Goal: Task Accomplishment & Management: Complete application form

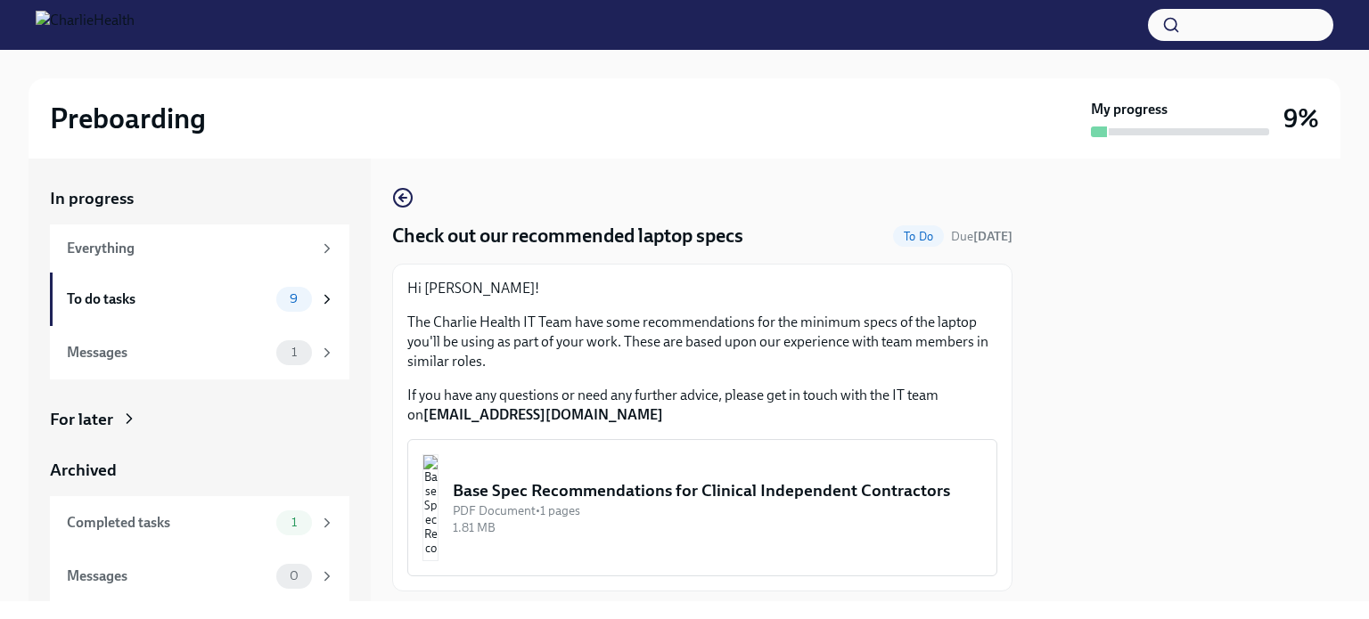
scroll to position [102, 0]
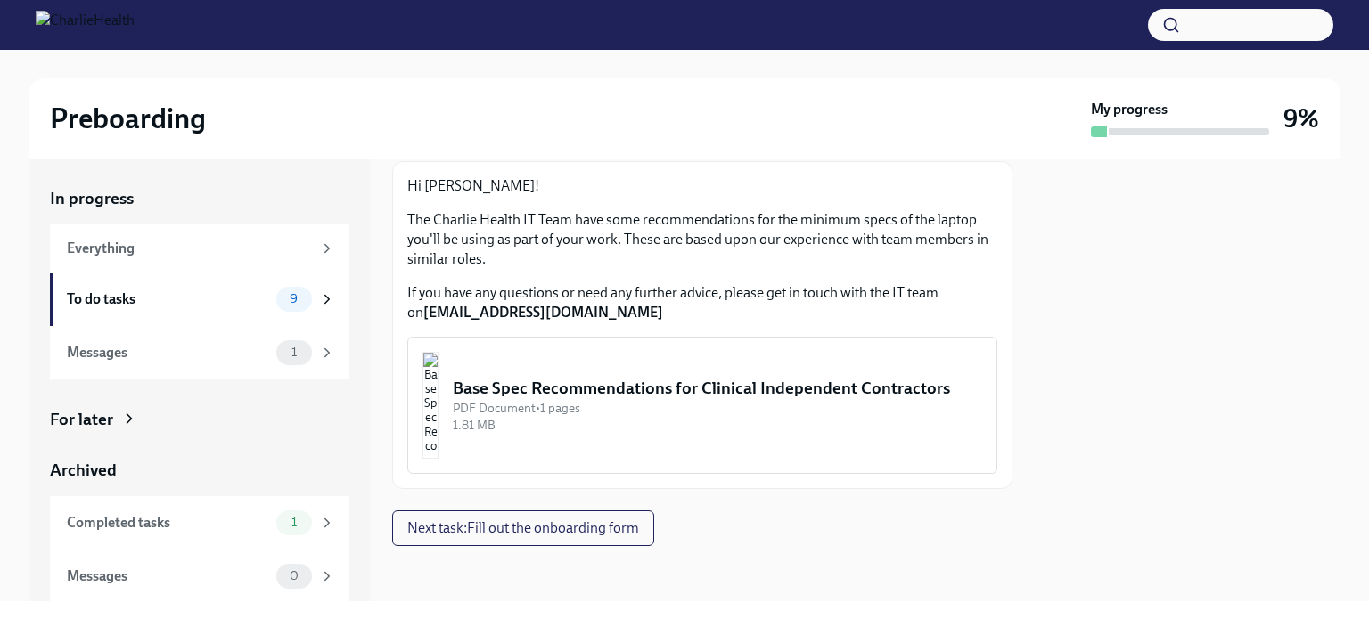
click at [704, 377] on div "Base Spec Recommendations for Clinical Independent Contractors" at bounding box center [717, 388] width 529 height 23
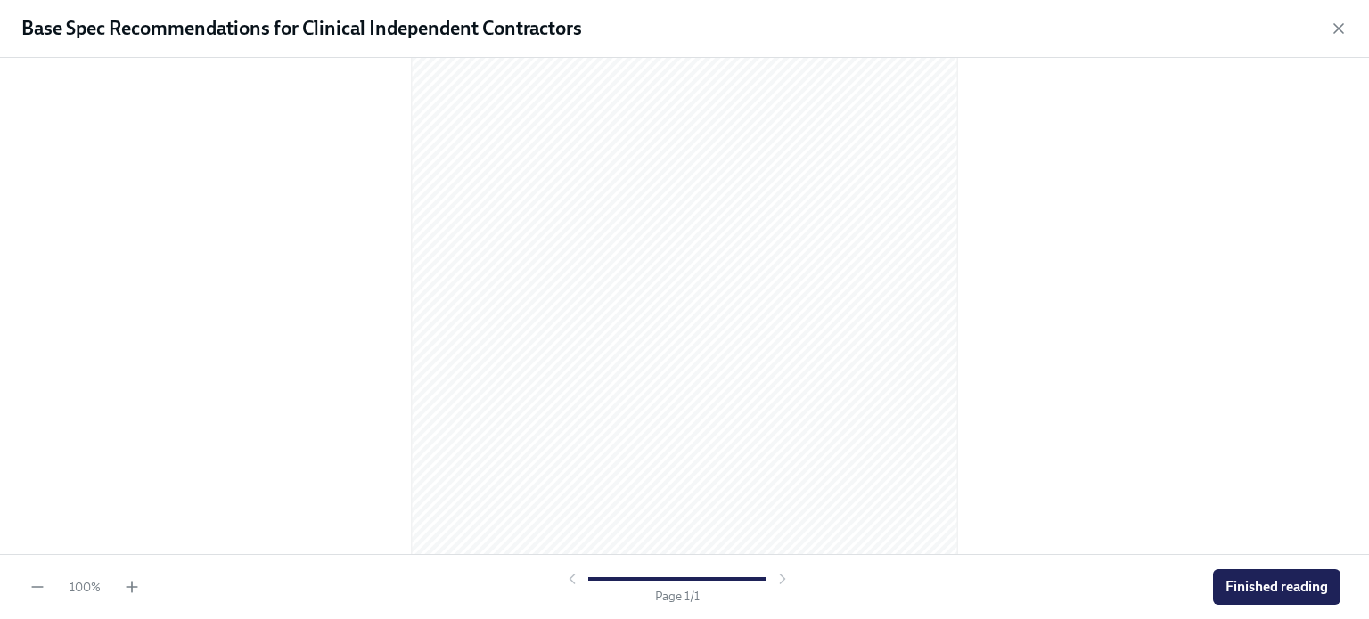
scroll to position [239, 0]
click at [1277, 579] on span "Finished reading" at bounding box center [1276, 587] width 102 height 18
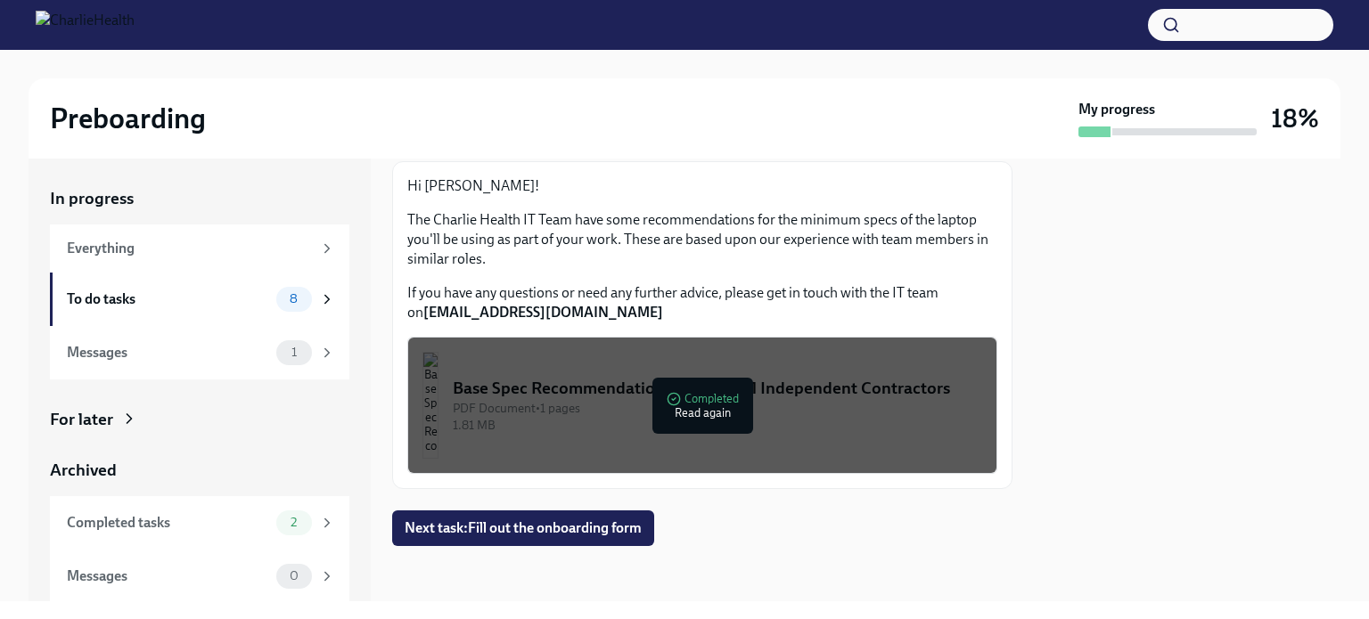
click at [550, 535] on span "Next task : Fill out the onboarding form" at bounding box center [523, 528] width 237 height 18
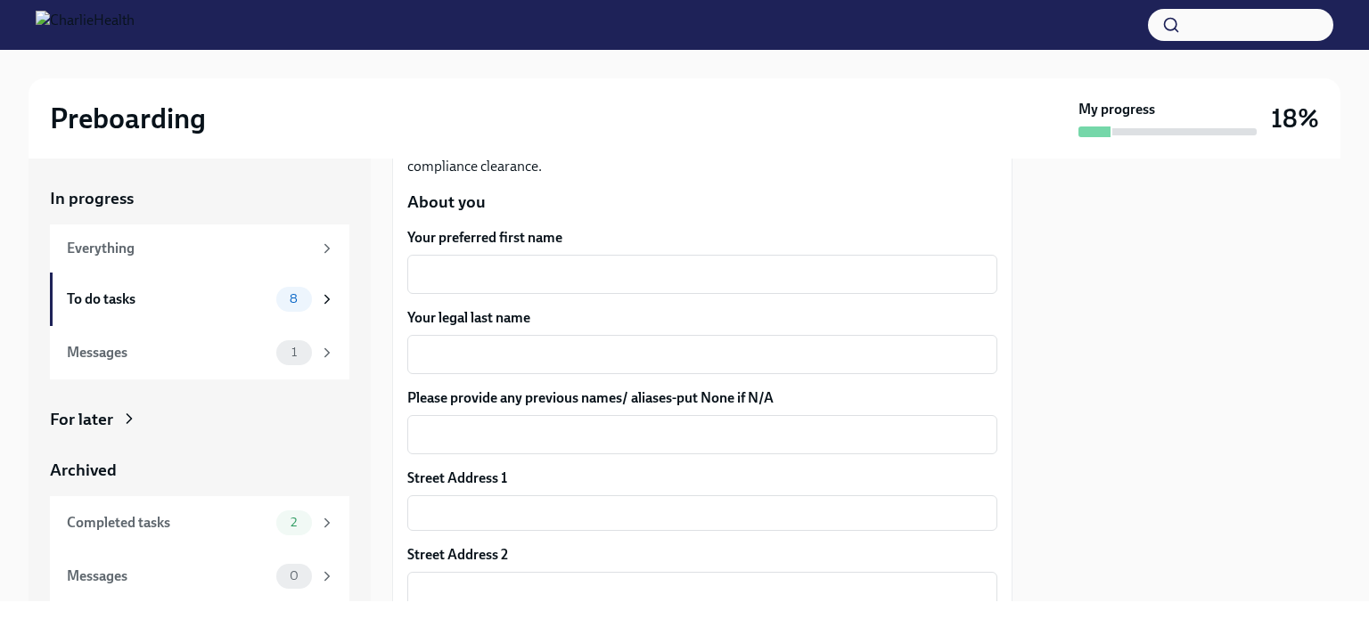
scroll to position [238, 0]
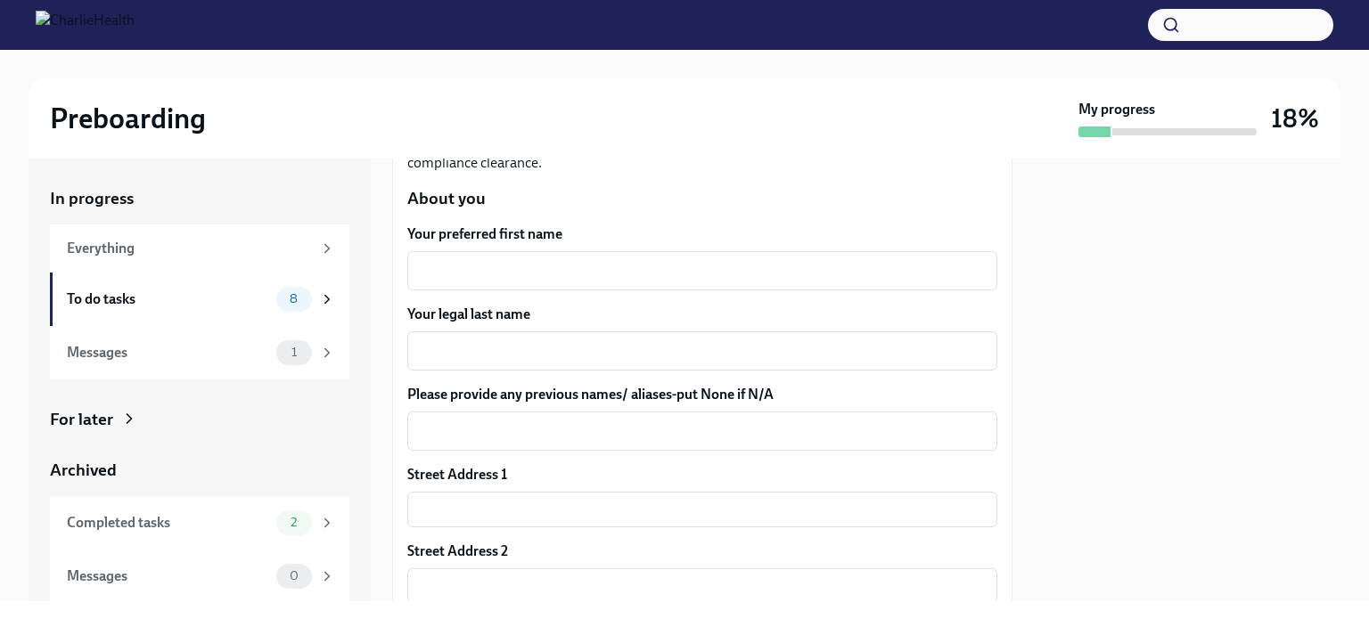
click at [795, 269] on textarea "Your preferred first name" at bounding box center [702, 270] width 568 height 21
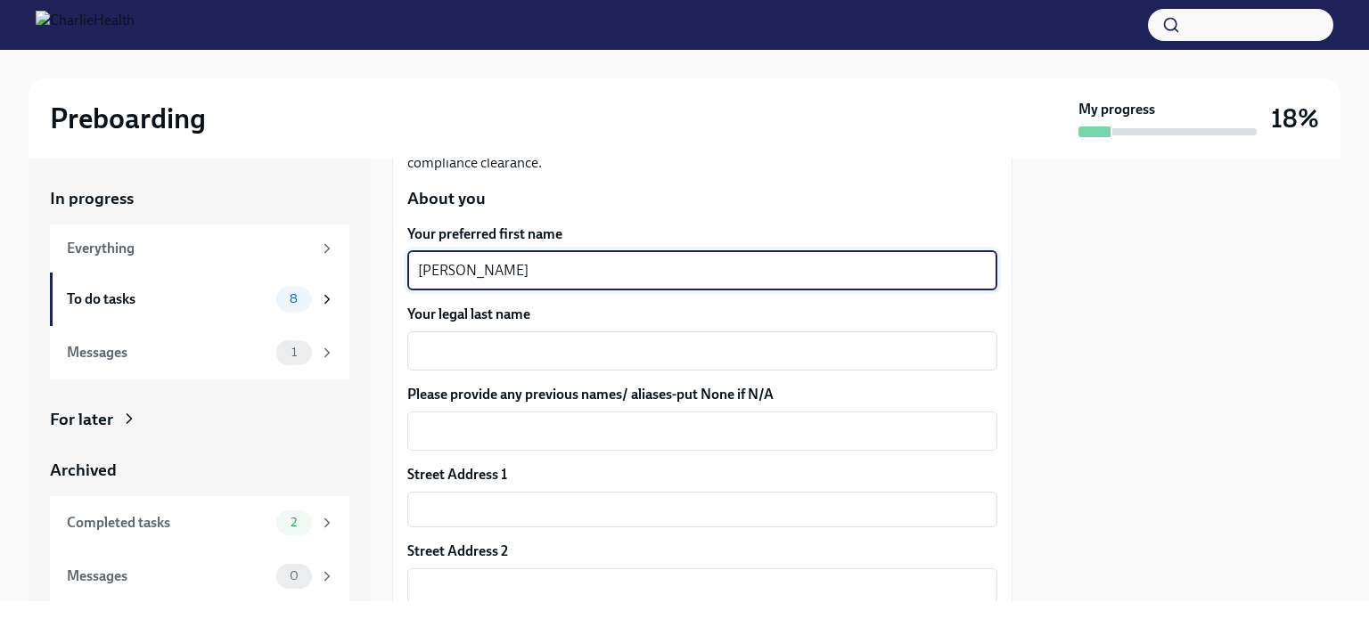
type textarea "[PERSON_NAME]"
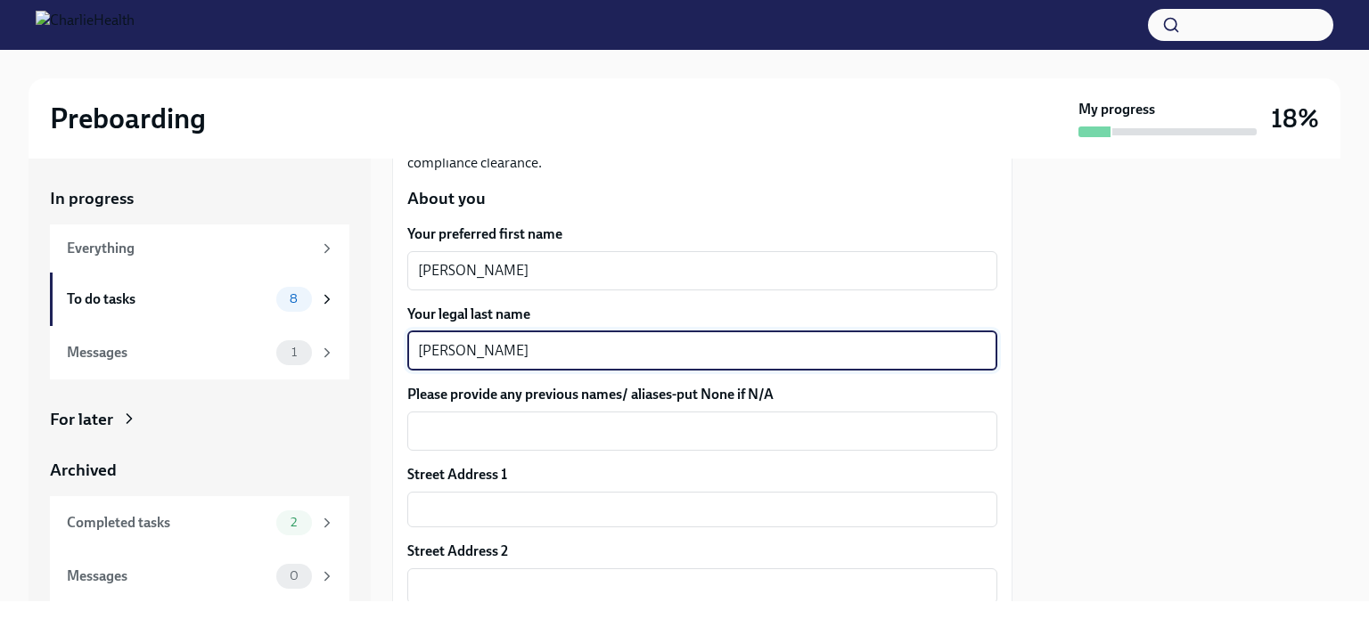
type textarea "[PERSON_NAME]"
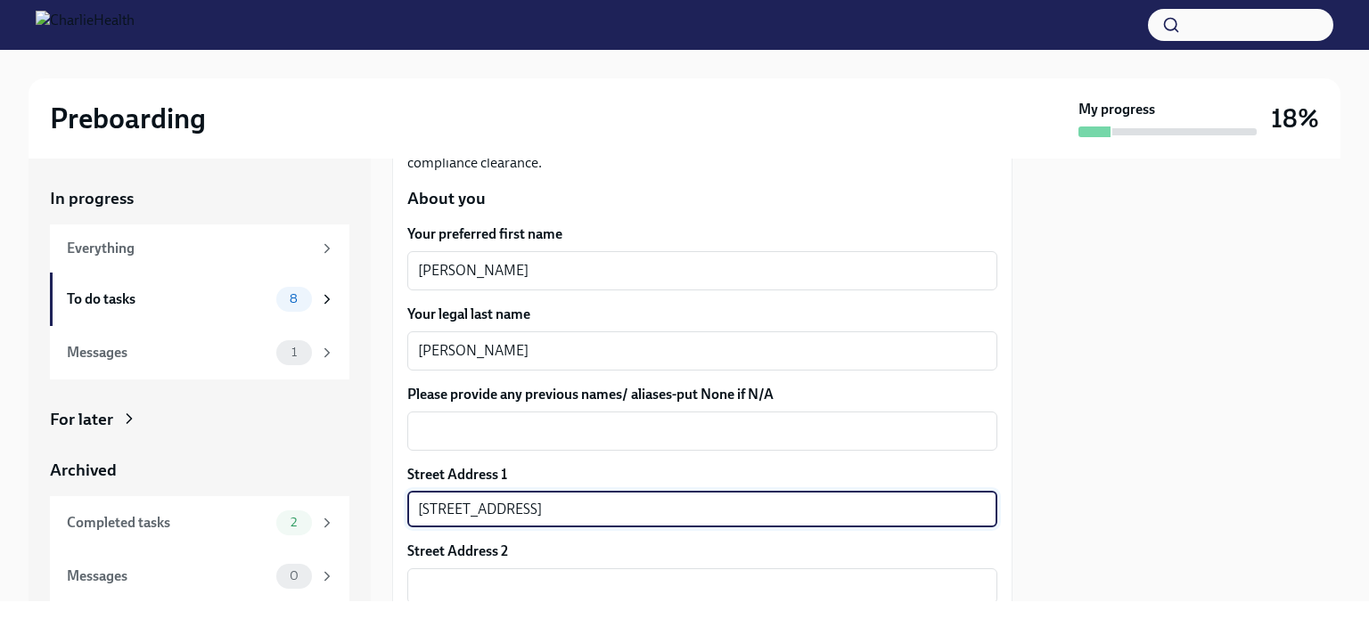
type input "[STREET_ADDRESS]"
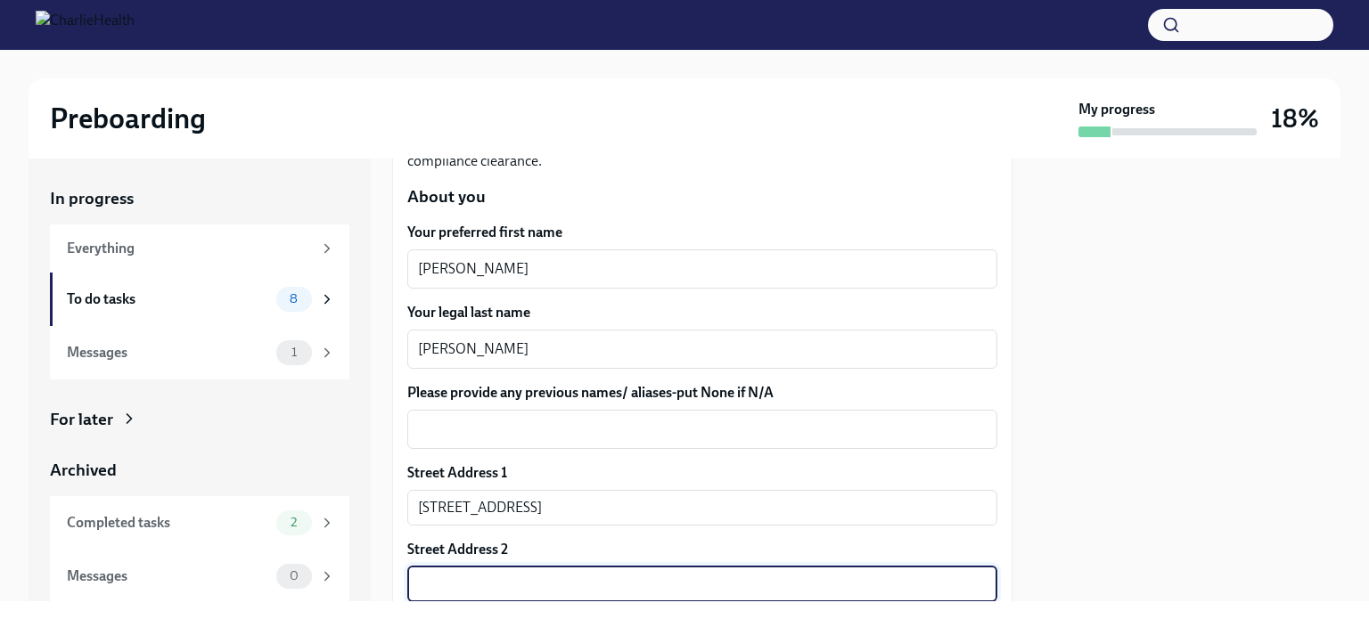
scroll to position [520, 0]
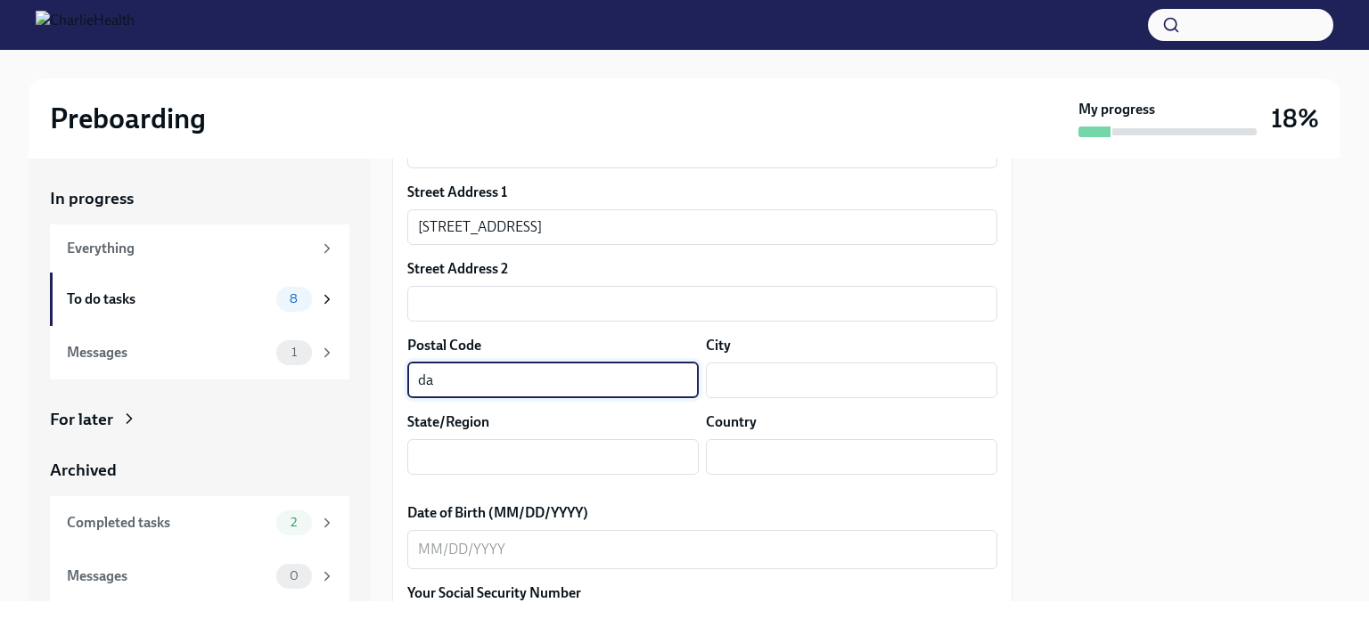
type input "d"
type input "33837"
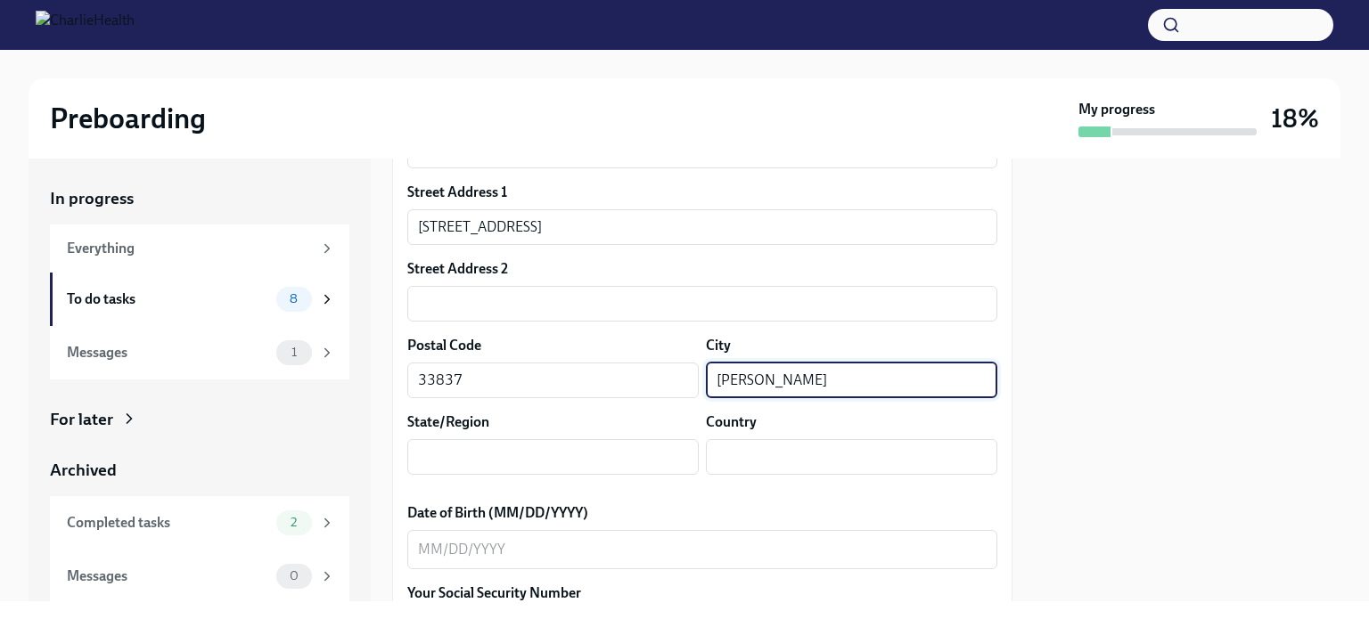
type input "[PERSON_NAME]"
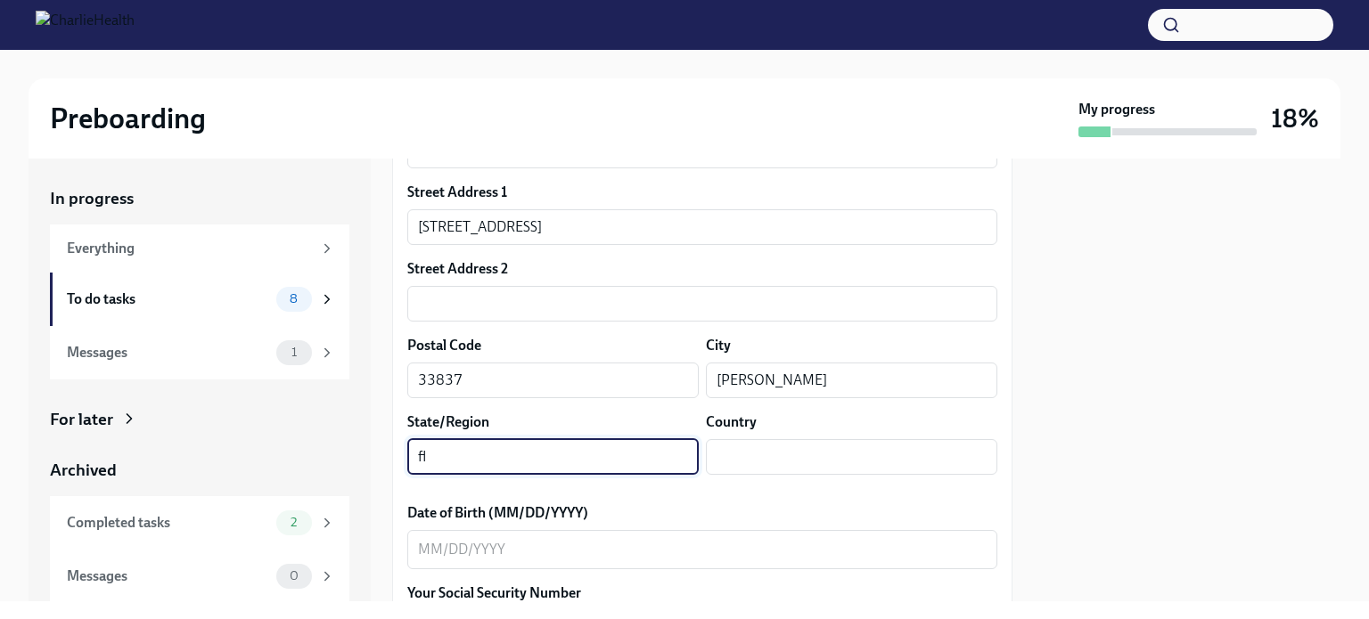
type input "fl"
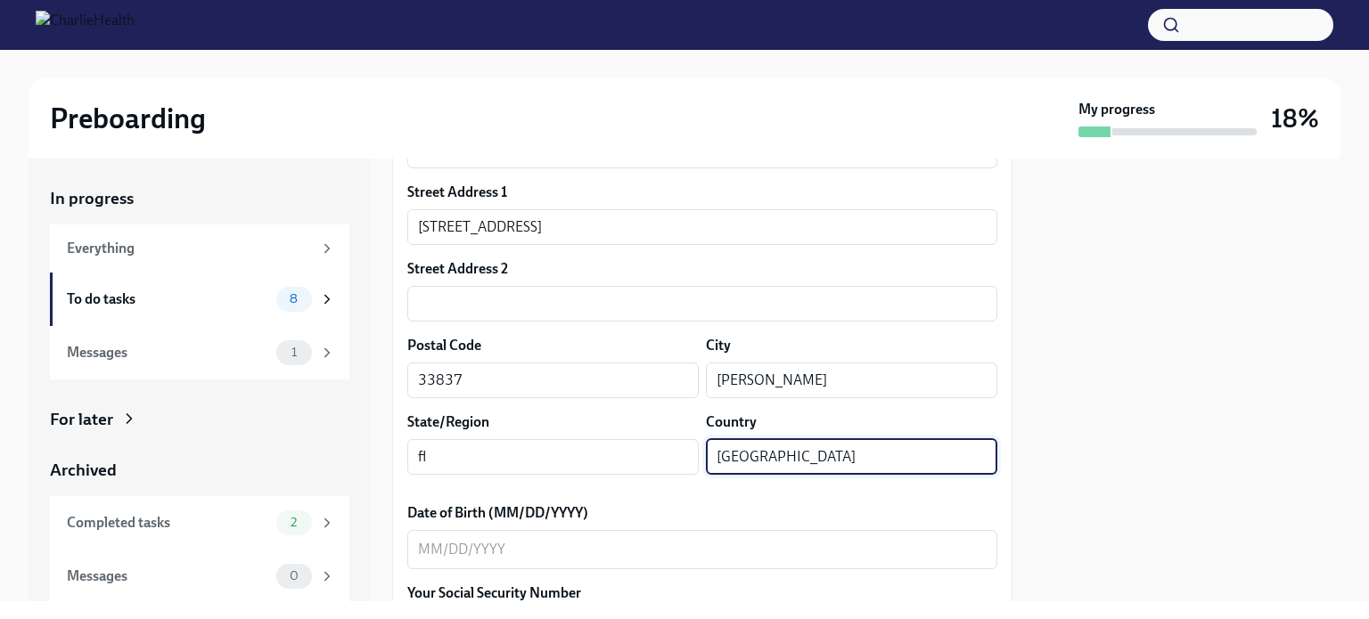
type input "[GEOGRAPHIC_DATA]"
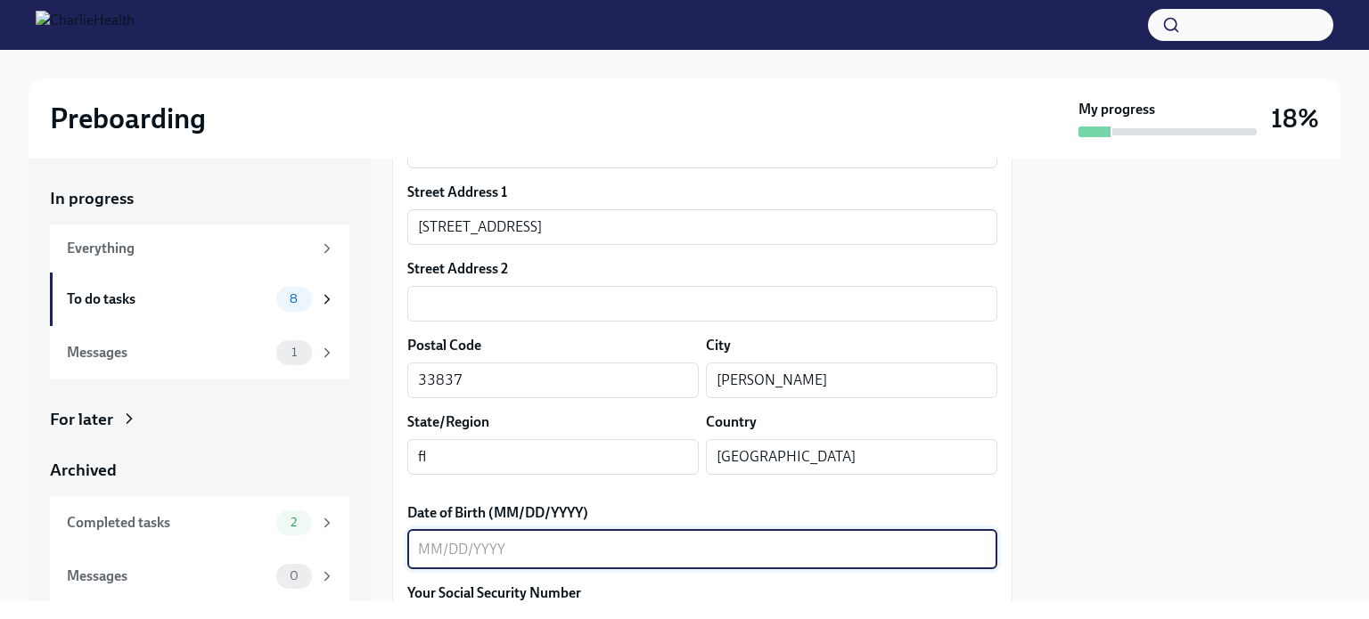
click at [561, 541] on textarea "Date of Birth (MM/DD/YYYY)" at bounding box center [702, 549] width 568 height 21
type textarea "[DATE]"
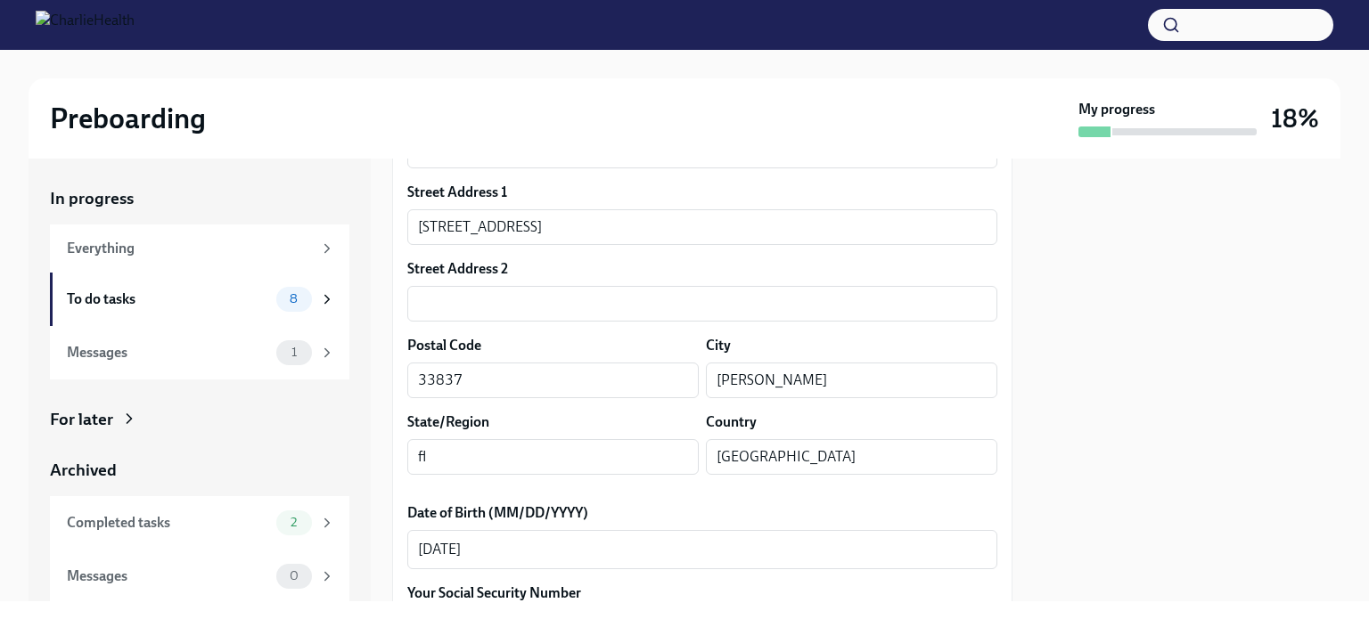
scroll to position [770, 0]
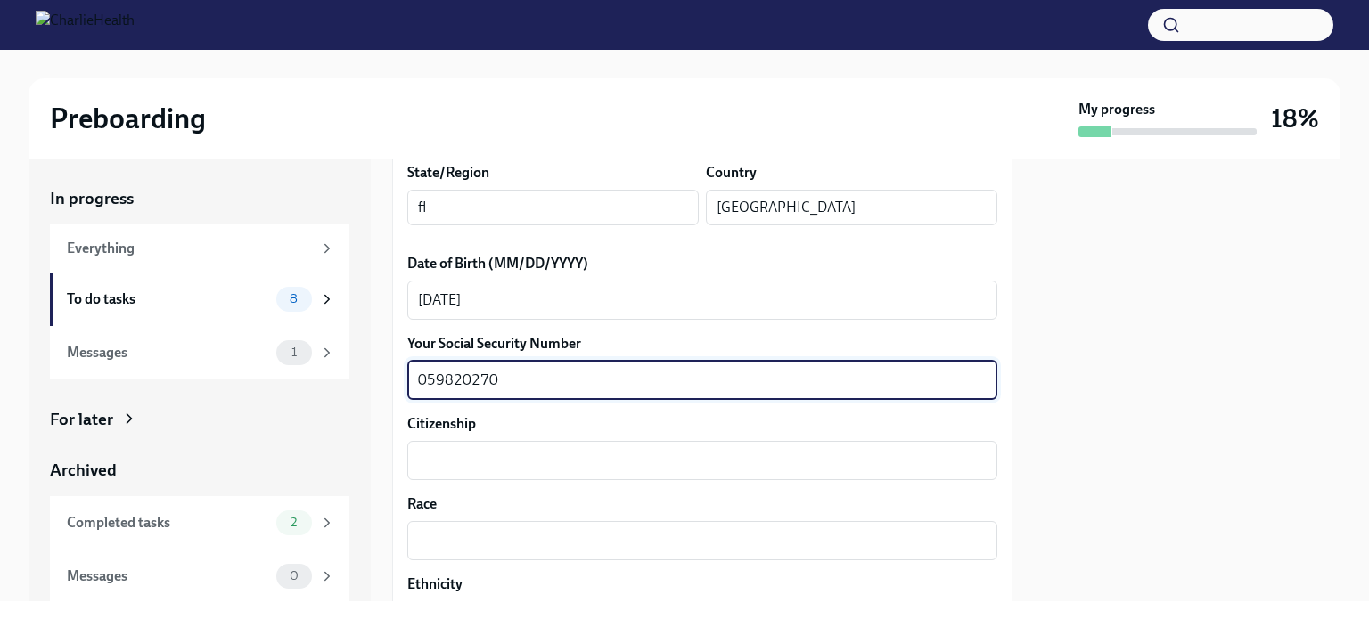
type textarea "059820270"
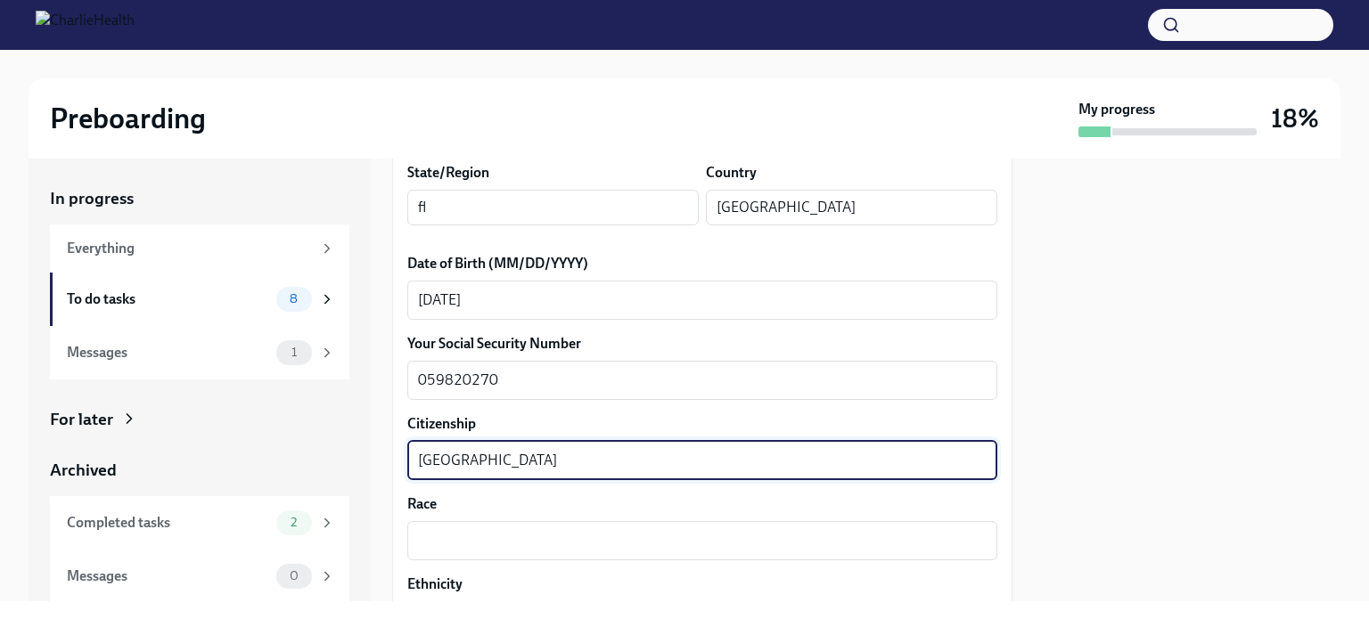
type textarea "[GEOGRAPHIC_DATA]"
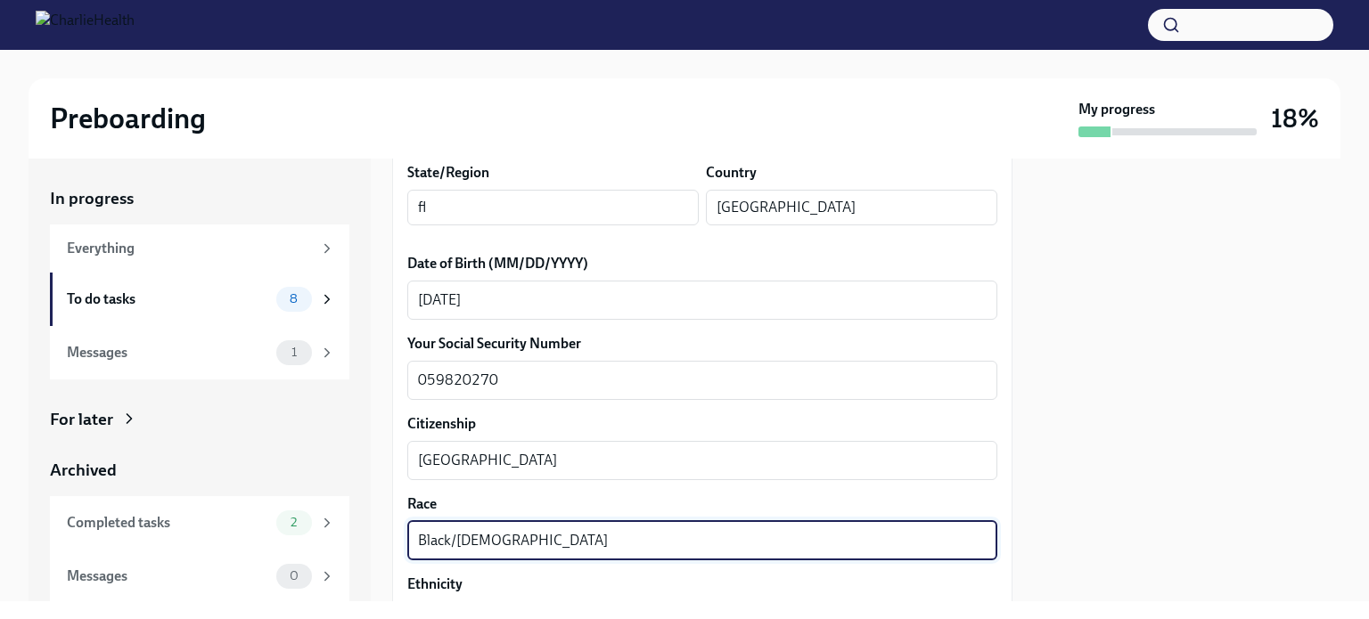
type textarea "Black/[DEMOGRAPHIC_DATA]"
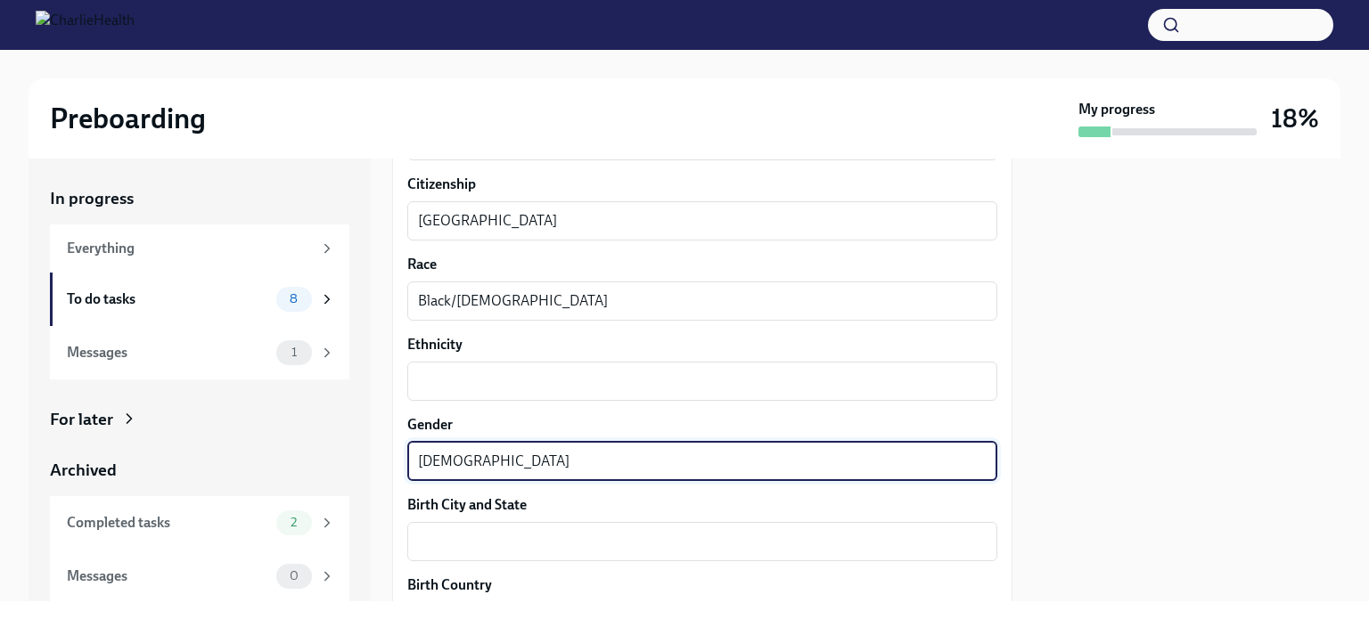
type textarea "[DEMOGRAPHIC_DATA]"
click at [512, 366] on div "x ​" at bounding box center [702, 381] width 590 height 39
click at [535, 455] on textarea "[DEMOGRAPHIC_DATA]" at bounding box center [702, 461] width 568 height 21
click at [433, 378] on textarea "Afr-[GEOGRAPHIC_DATA]" at bounding box center [702, 381] width 568 height 21
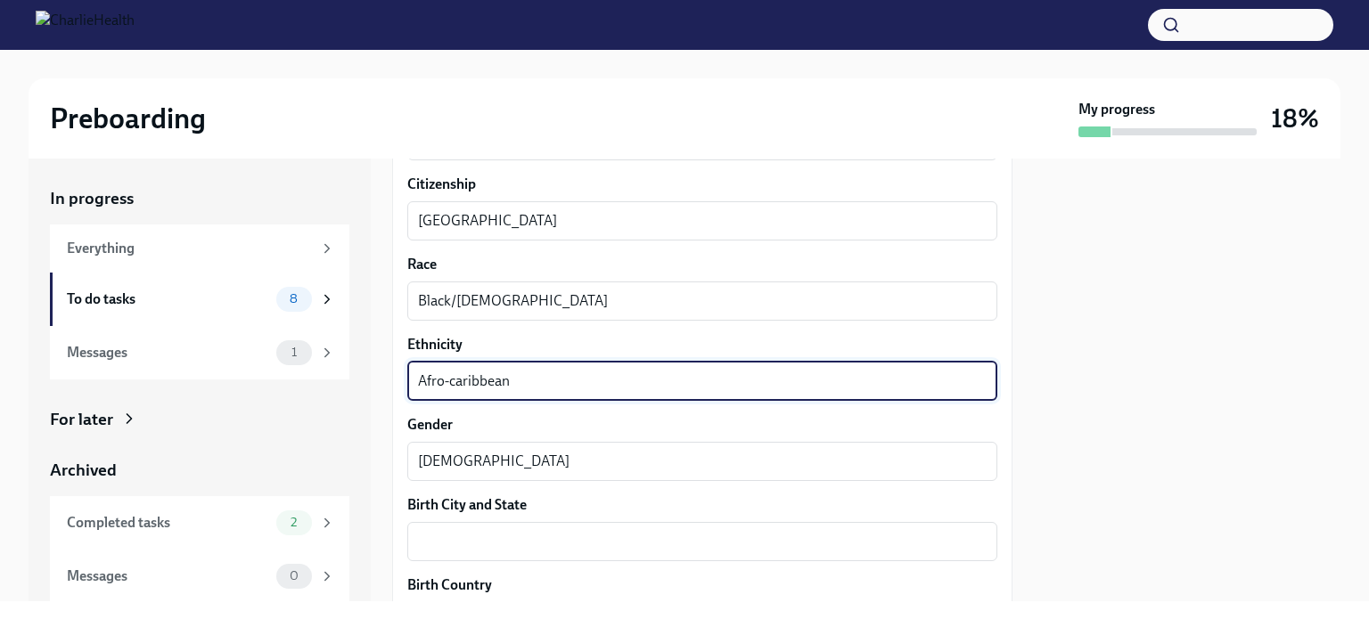
click at [482, 386] on textarea "Afro-caribbean" at bounding box center [702, 381] width 568 height 21
click at [498, 456] on textarea "[DEMOGRAPHIC_DATA]" at bounding box center [702, 461] width 568 height 21
click at [474, 384] on textarea "Afro-caribean" at bounding box center [702, 381] width 568 height 21
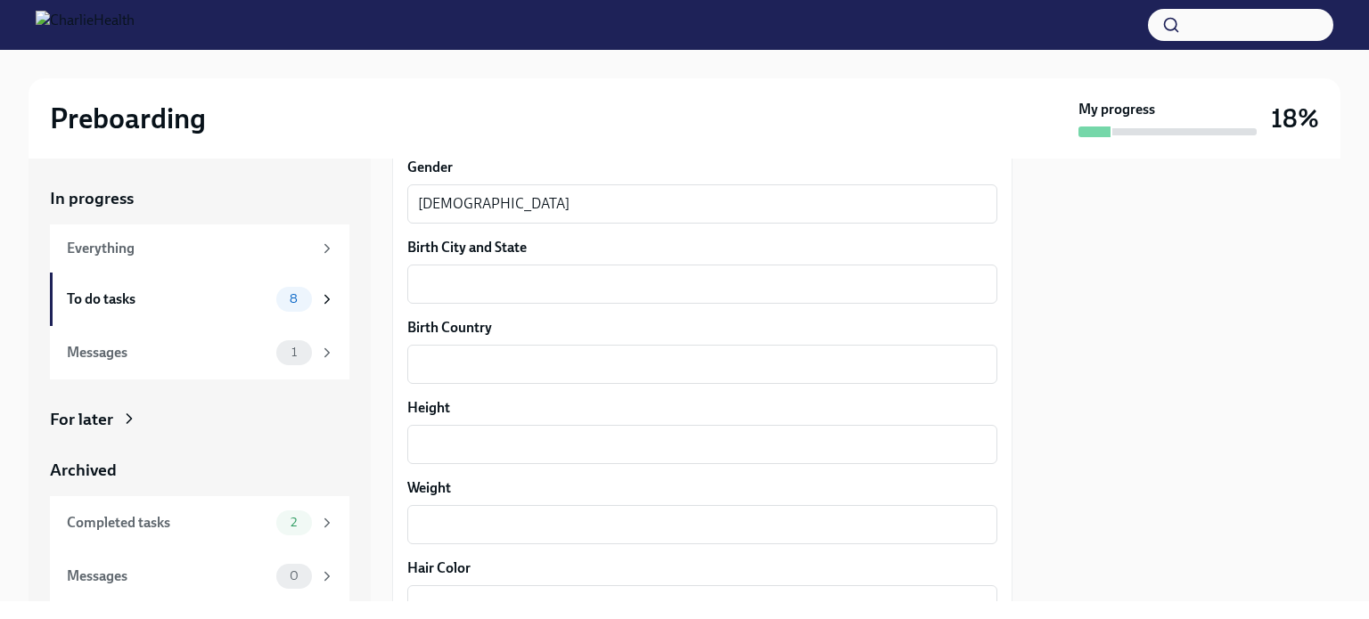
scroll to position [1271, 0]
type textarea "Afro-caribbean"
click at [511, 261] on div "x ​" at bounding box center [702, 280] width 590 height 39
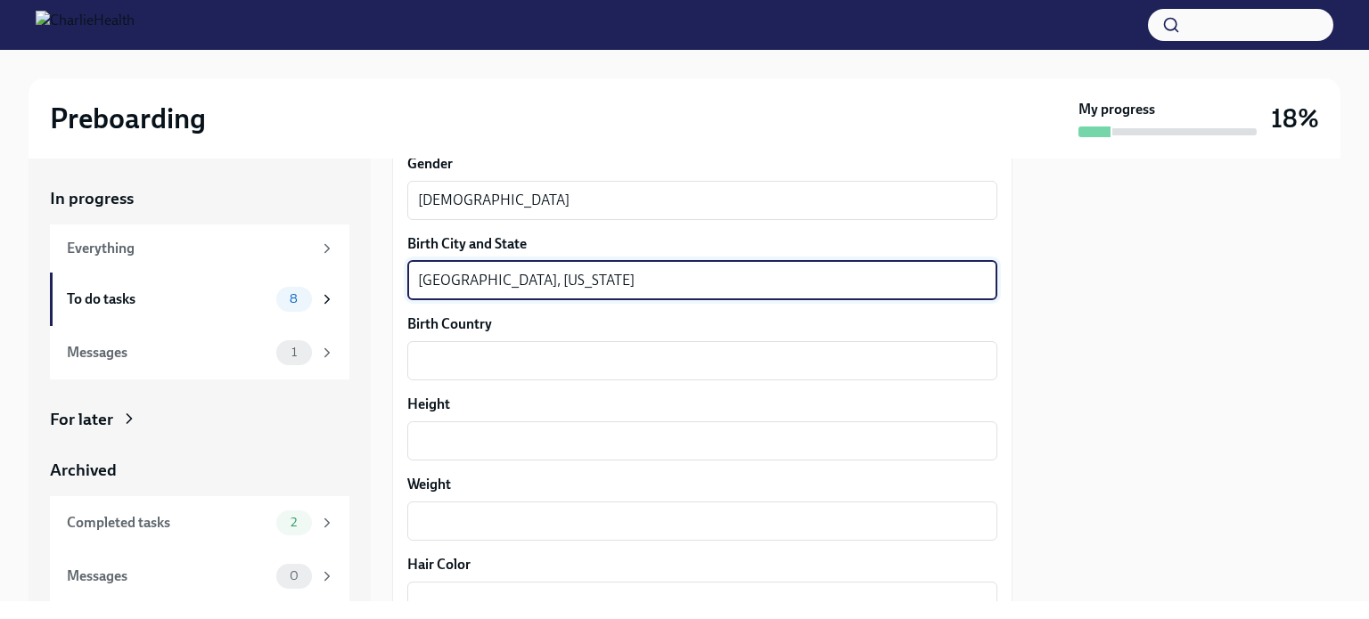
type textarea "[GEOGRAPHIC_DATA], [US_STATE]"
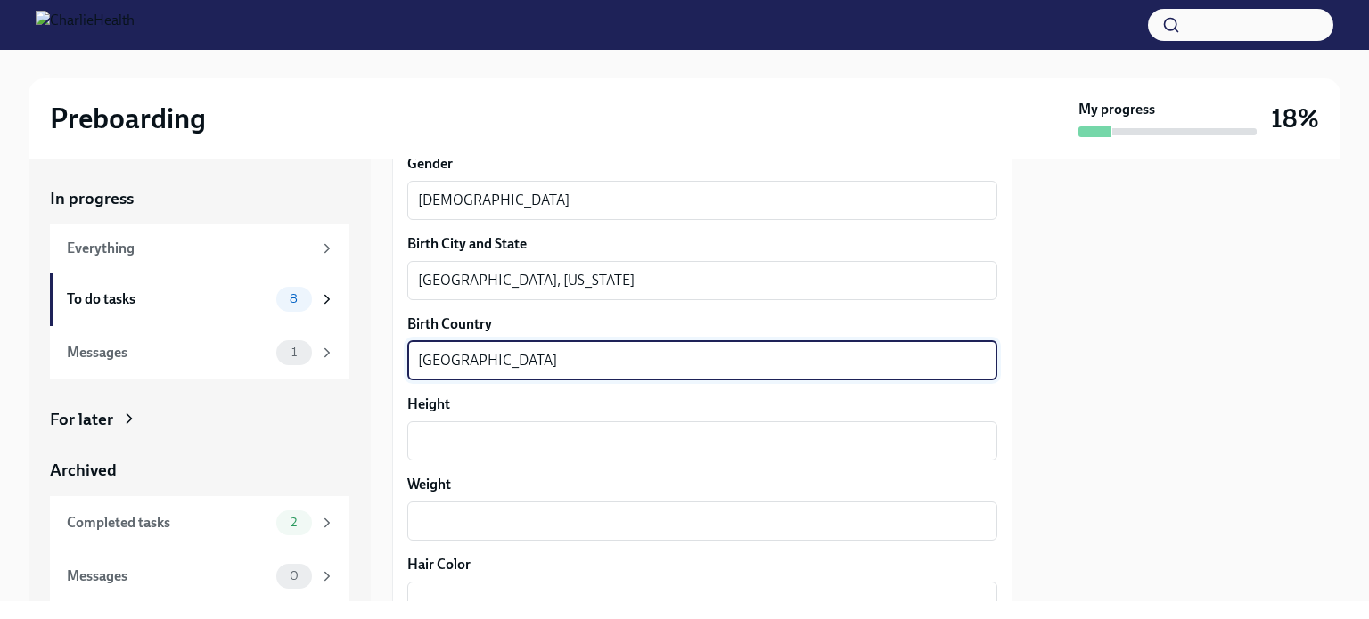
type textarea "[GEOGRAPHIC_DATA]"
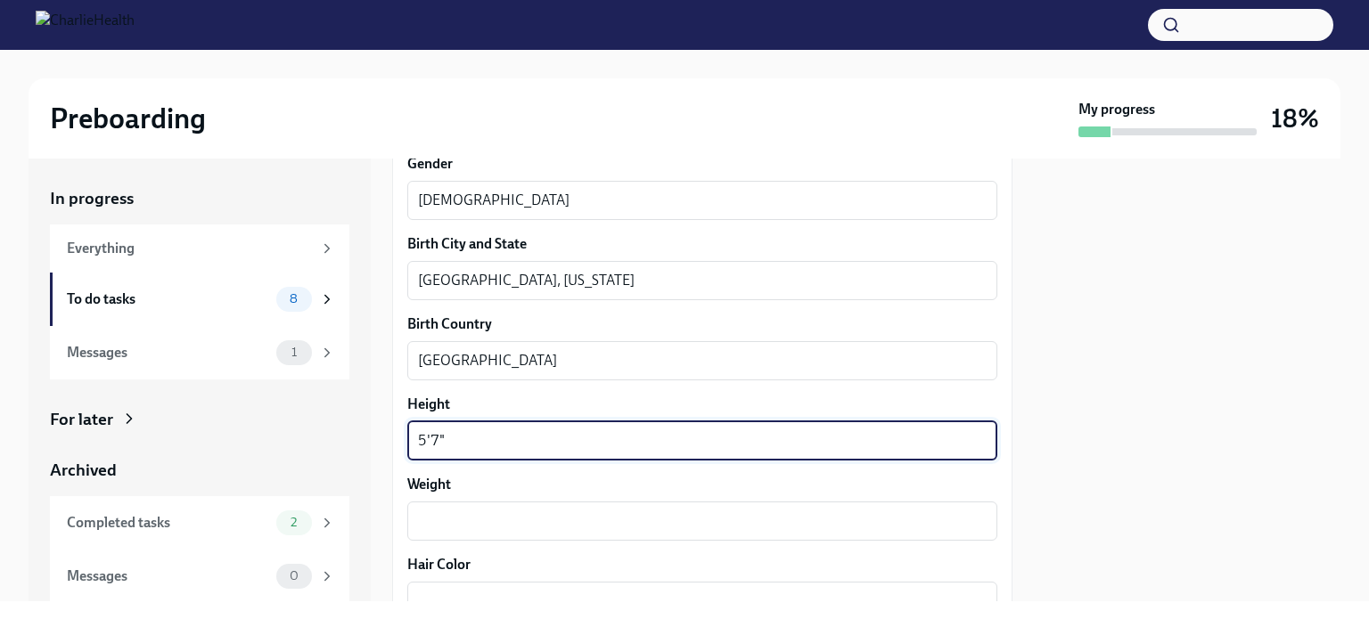
type textarea "5'7""
click at [482, 534] on div "x ​" at bounding box center [702, 521] width 590 height 39
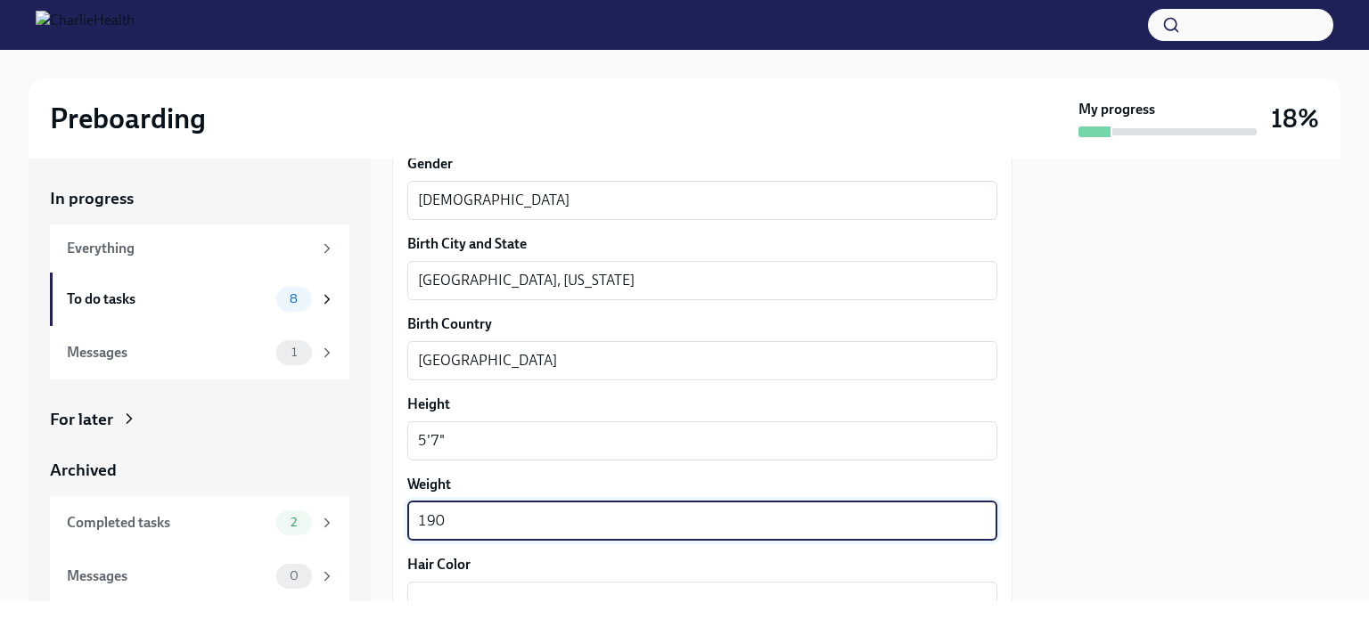
type textarea "190"
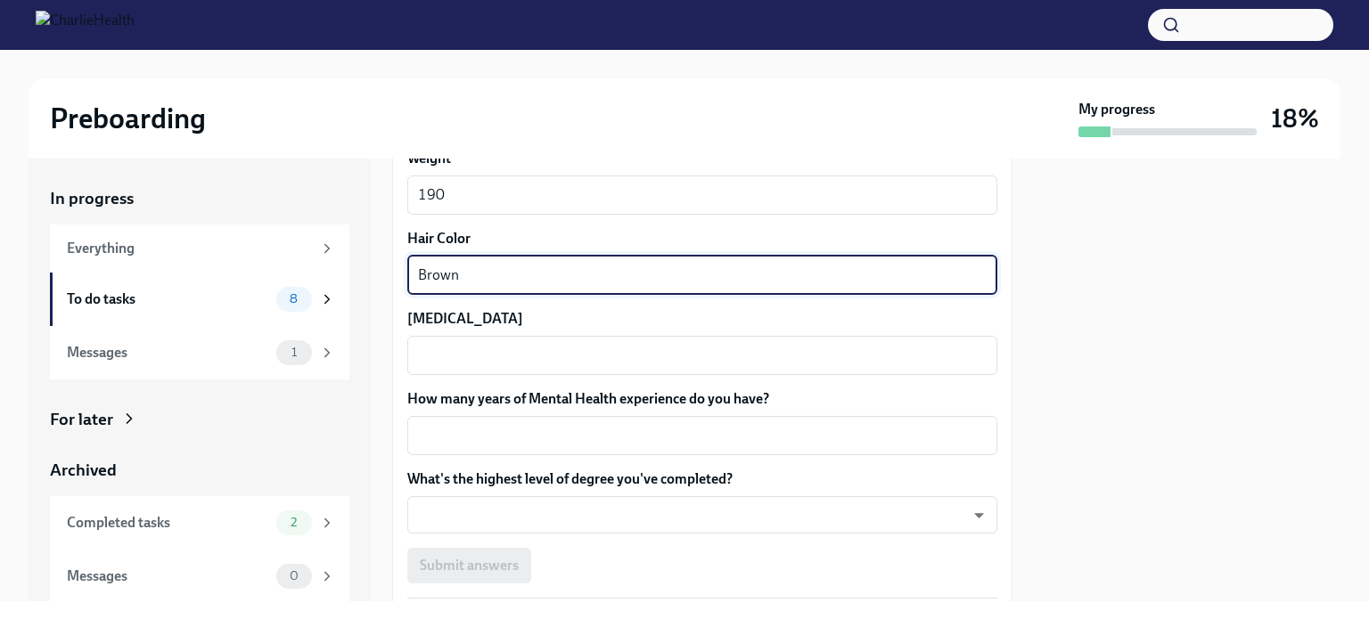
scroll to position [1611, 0]
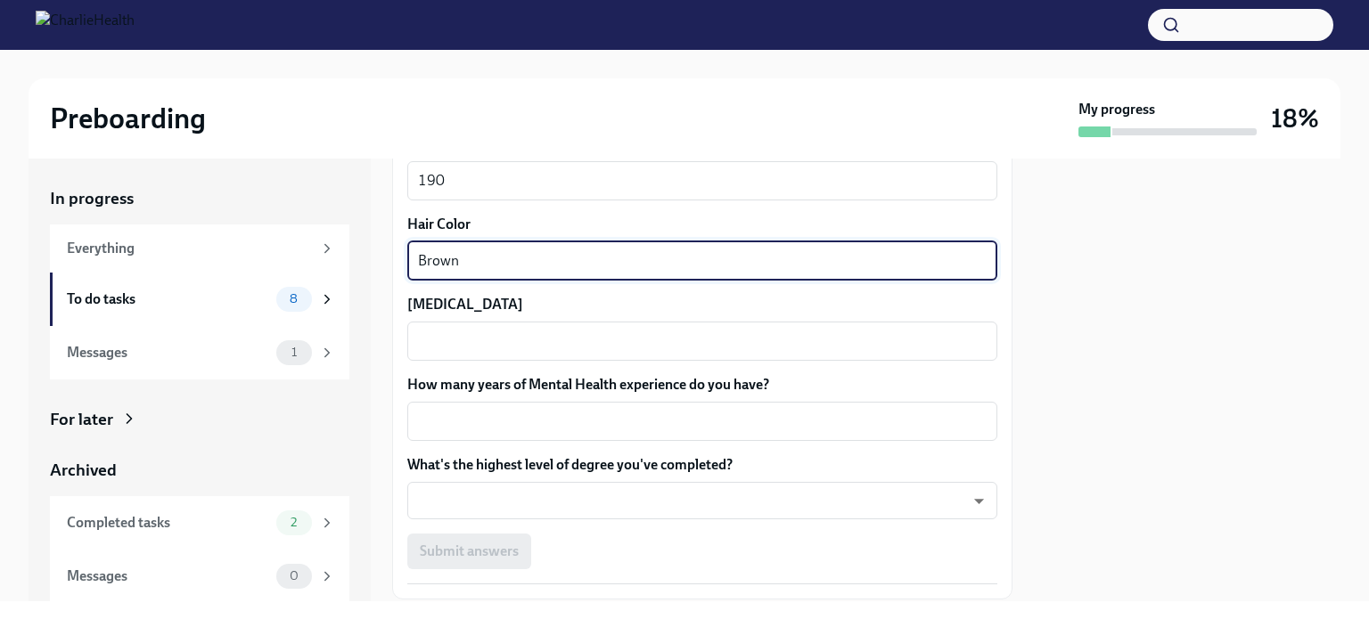
type textarea "Brown"
click at [535, 334] on textarea "[MEDICAL_DATA]" at bounding box center [702, 341] width 568 height 21
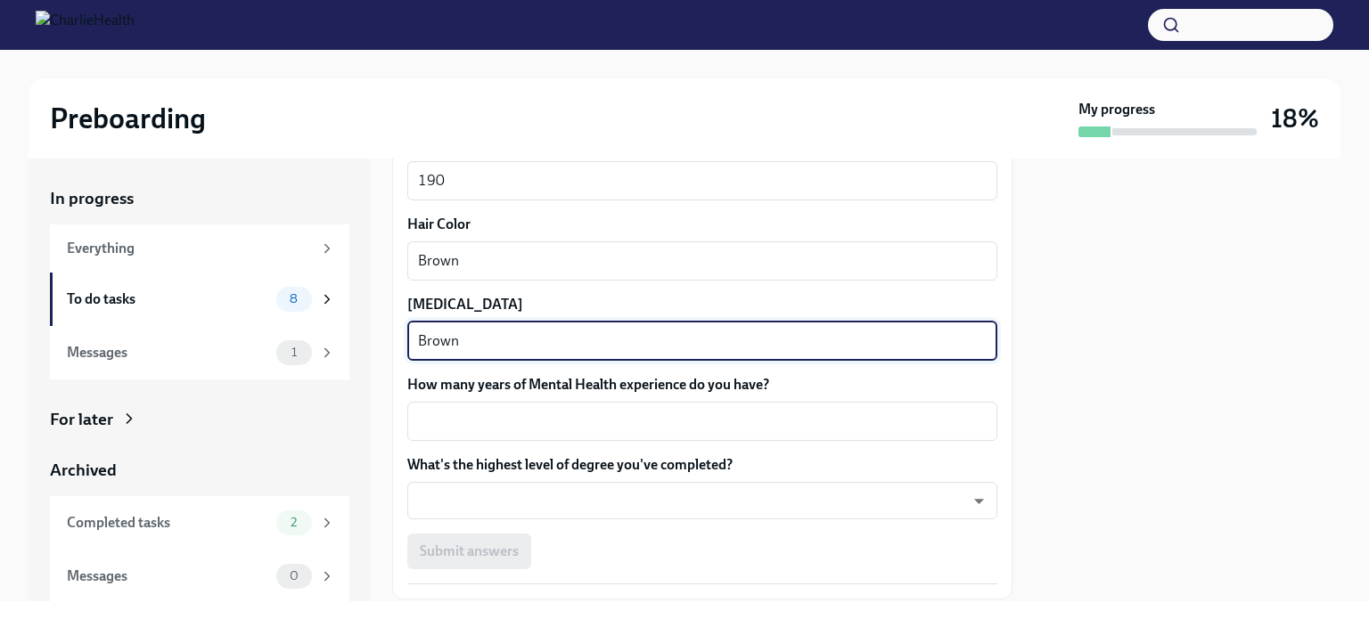
type textarea "Brown"
click at [538, 413] on textarea "How many years of Mental Health experience do you have?" at bounding box center [702, 421] width 568 height 21
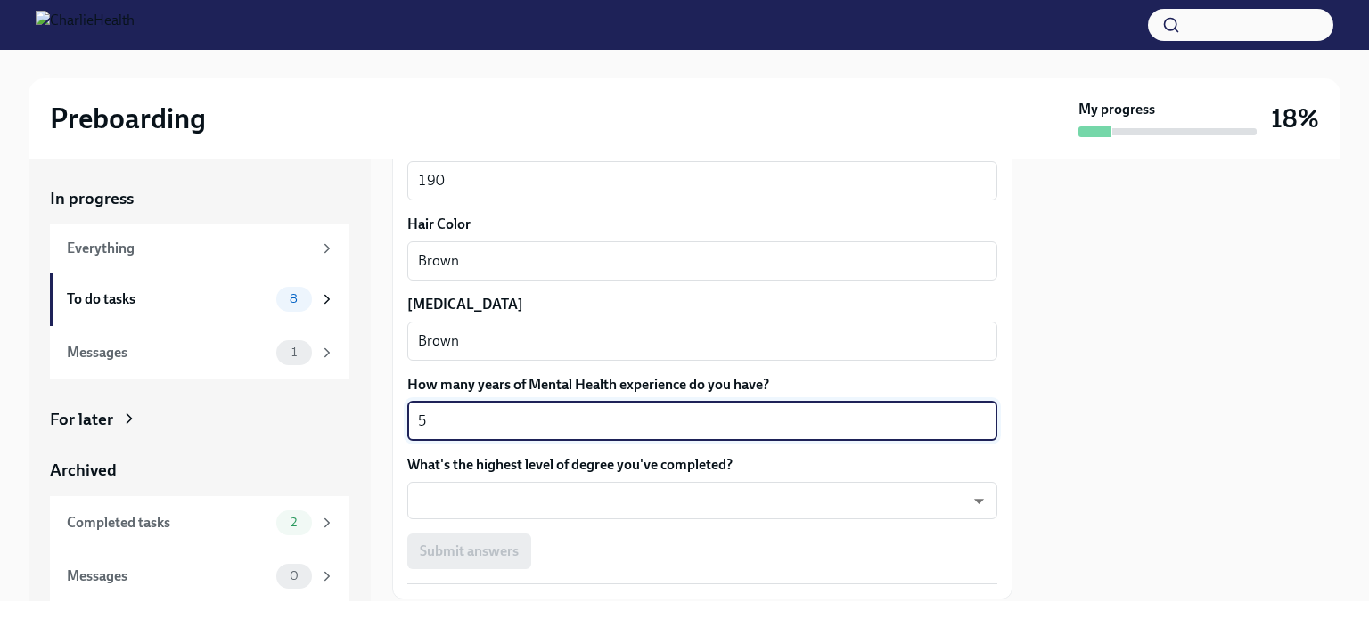
type textarea "5"
click at [544, 484] on body "Preboarding My progress 18% In progress Everything To do tasks 8 Messages 1 For…" at bounding box center [684, 309] width 1369 height 619
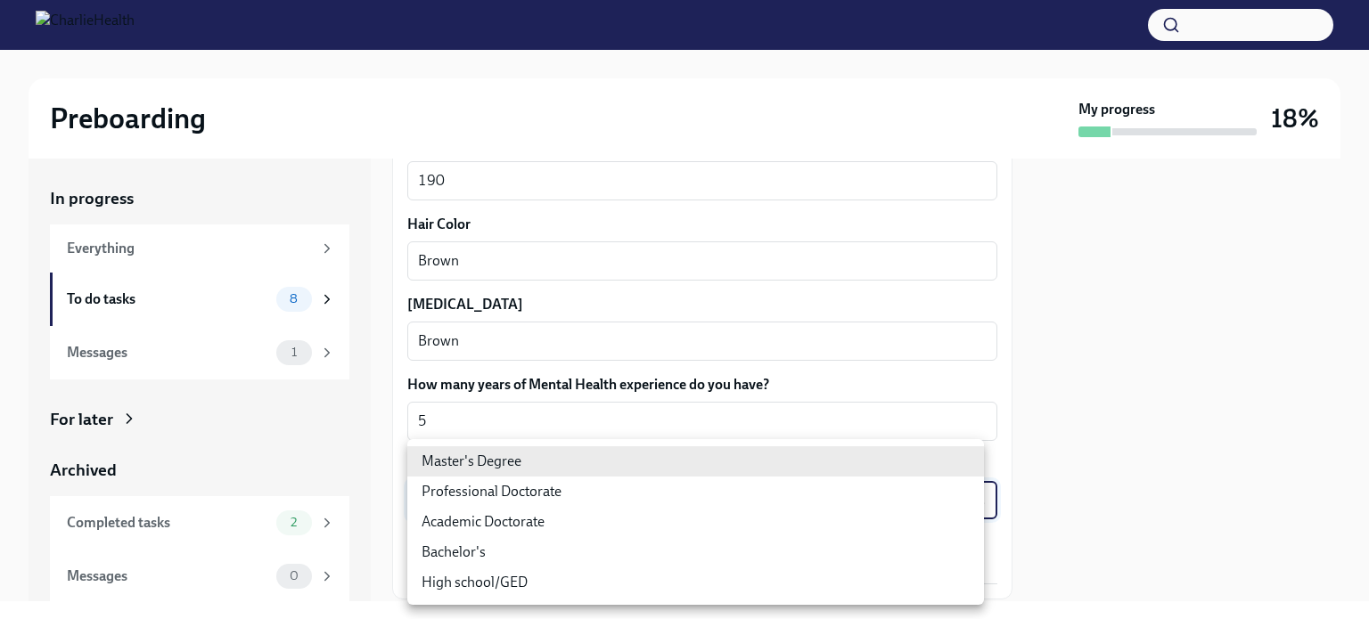
click at [504, 459] on li "Master's Degree" at bounding box center [695, 461] width 576 height 30
type input "2vBr-ghkD"
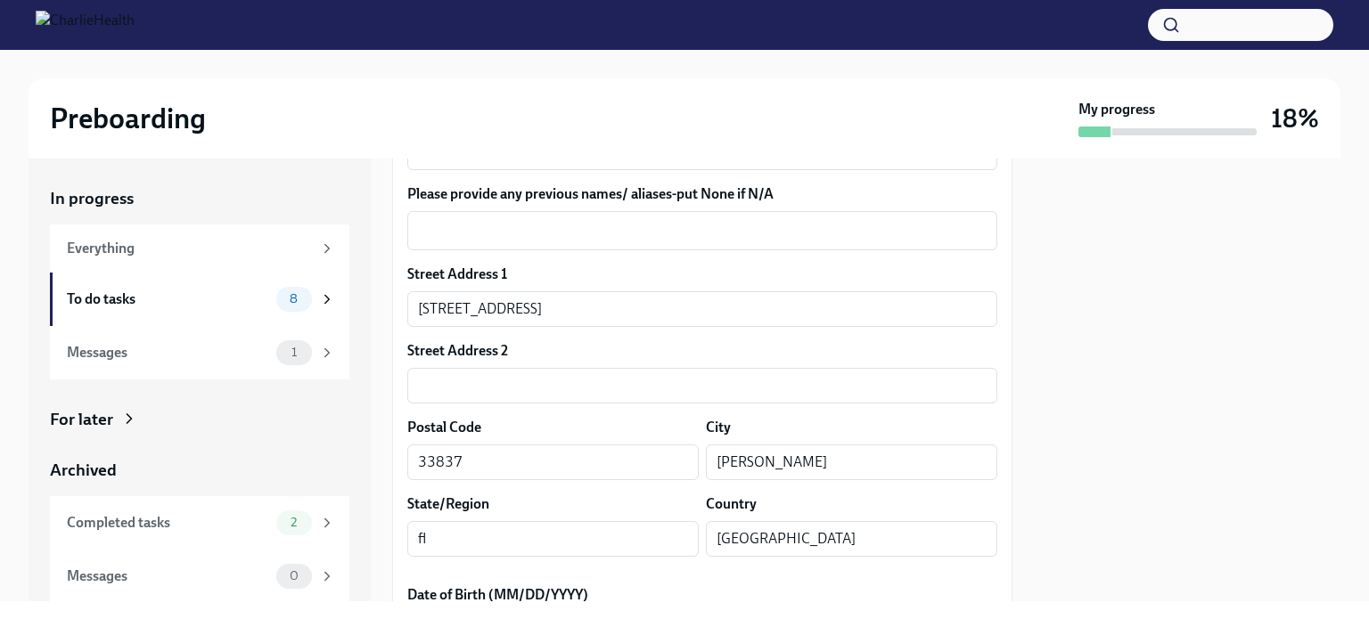
scroll to position [442, 0]
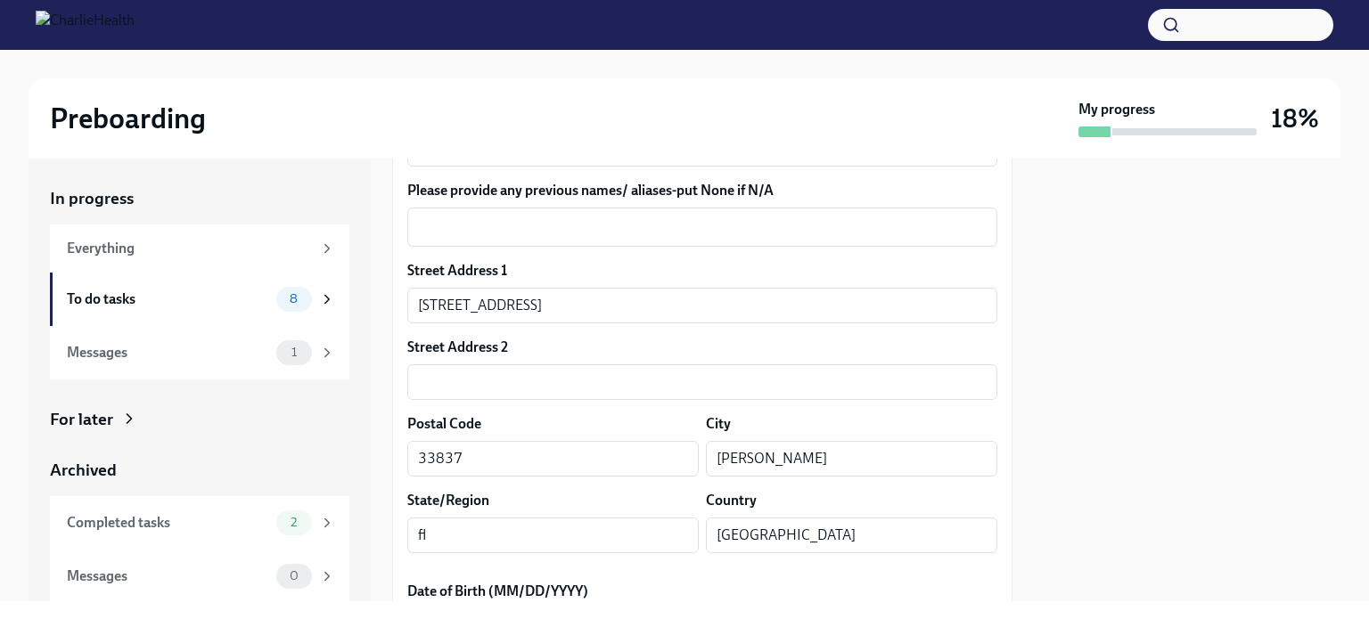
click at [619, 234] on textarea "Please provide any previous names/ aliases-put None if N/A" at bounding box center [702, 227] width 568 height 21
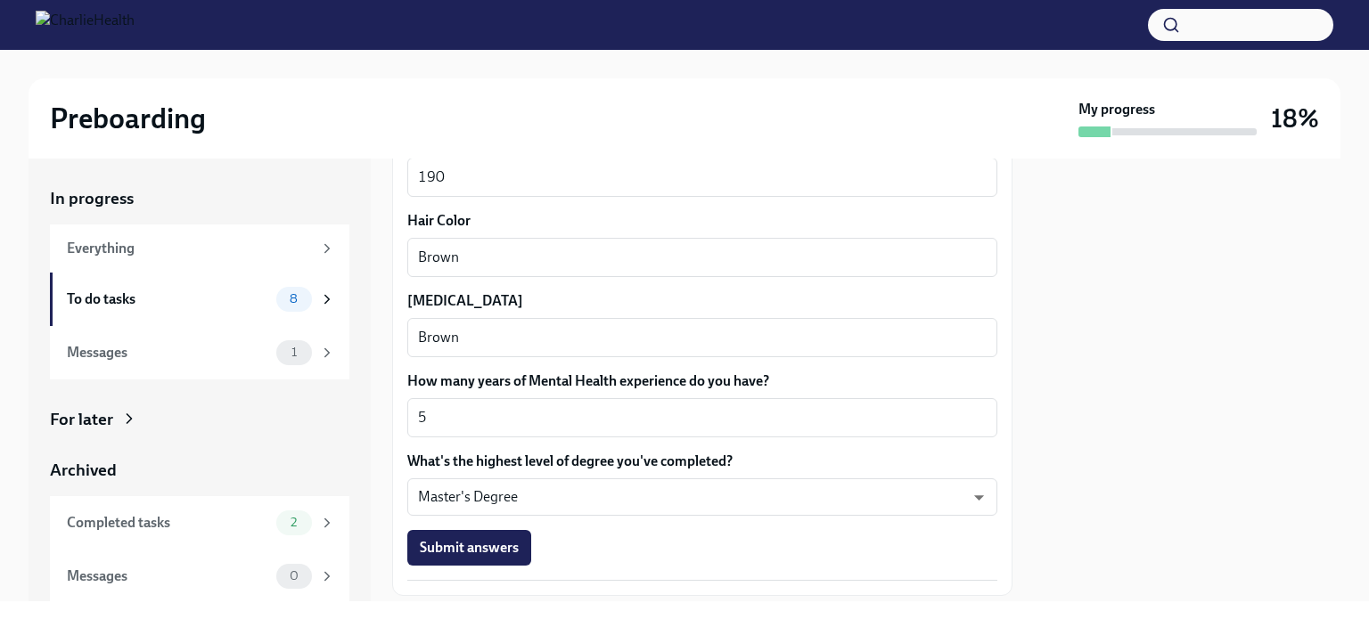
scroll to position [1721, 0]
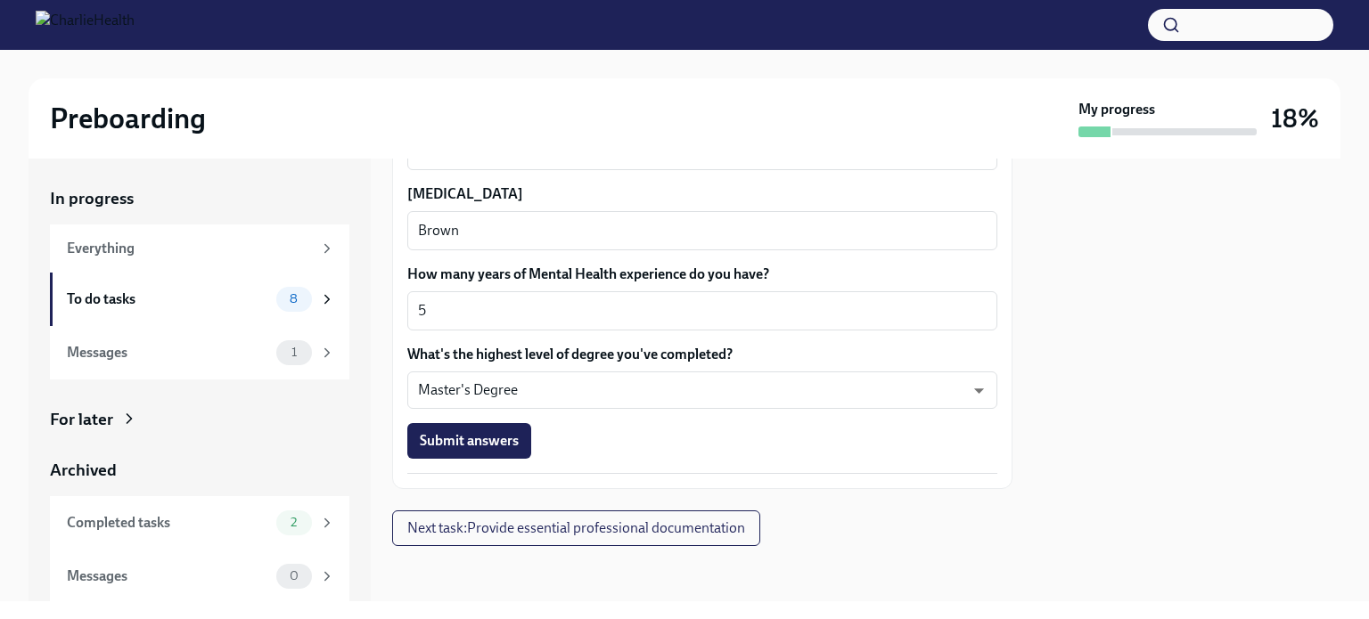
type textarea "N/A"
click at [495, 444] on span "Submit answers" at bounding box center [469, 441] width 99 height 18
click at [495, 444] on div "Submit answers" at bounding box center [702, 441] width 590 height 36
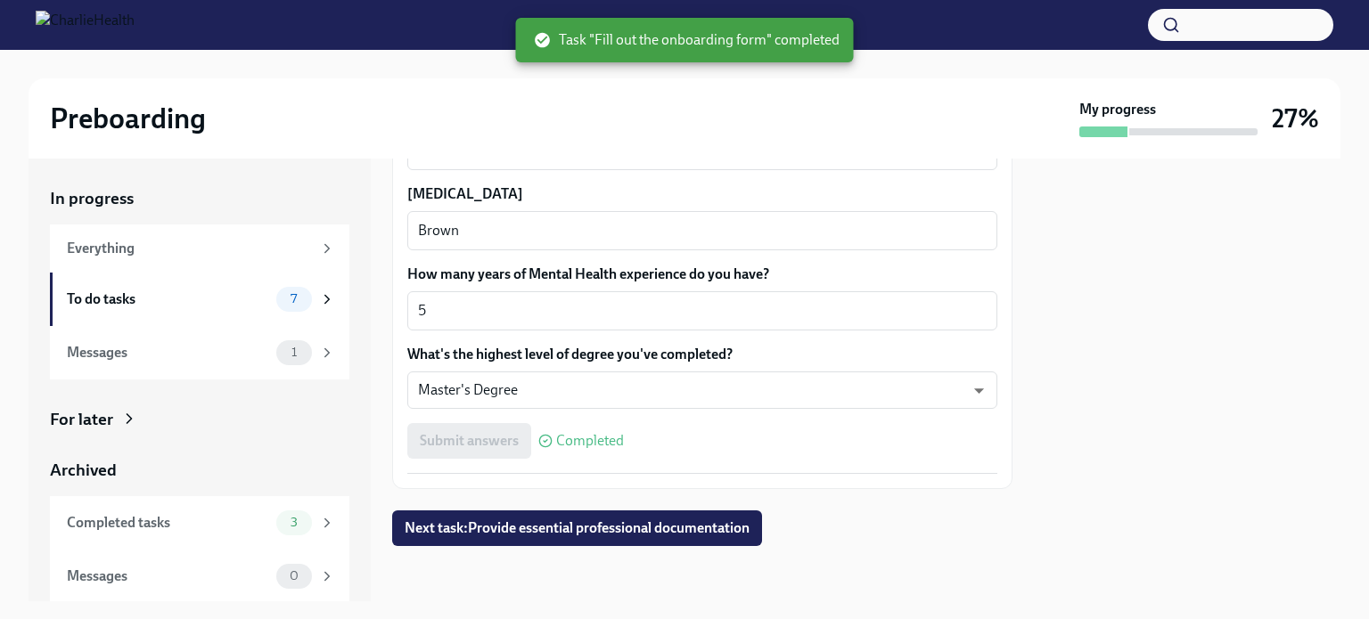
click at [626, 530] on span "Next task : Provide essential professional documentation" at bounding box center [577, 528] width 345 height 18
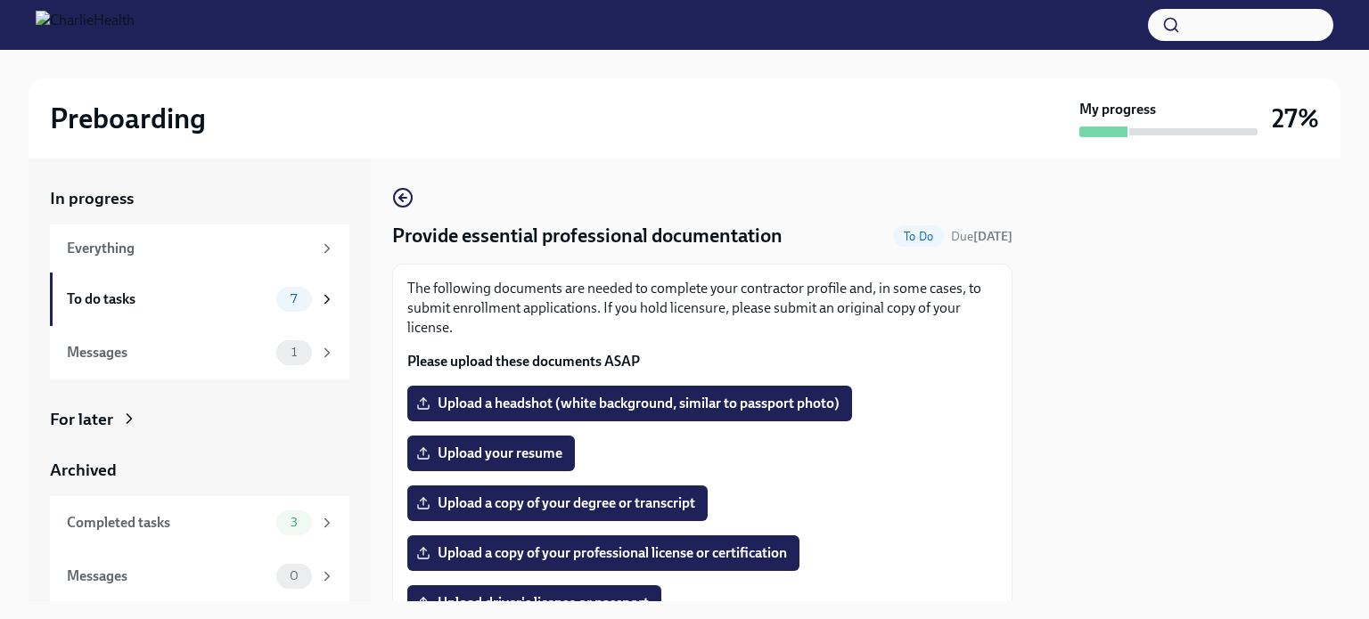
click at [593, 502] on span "Upload a copy of your degree or transcript" at bounding box center [557, 504] width 275 height 18
click at [0, 0] on input "Upload a copy of your degree or transcript" at bounding box center [0, 0] width 0 height 0
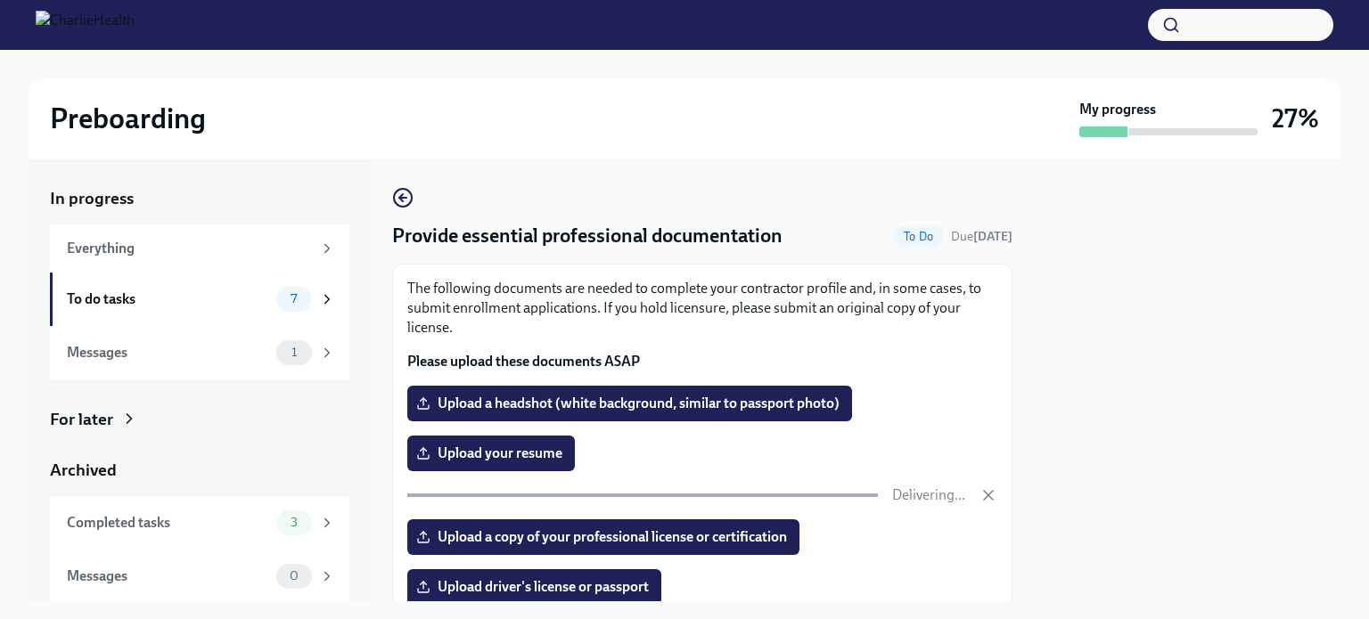
click at [550, 535] on span "Upload a copy of your professional license or certification" at bounding box center [603, 537] width 367 height 18
click at [0, 0] on input "Upload a copy of your professional license or certification" at bounding box center [0, 0] width 0 height 0
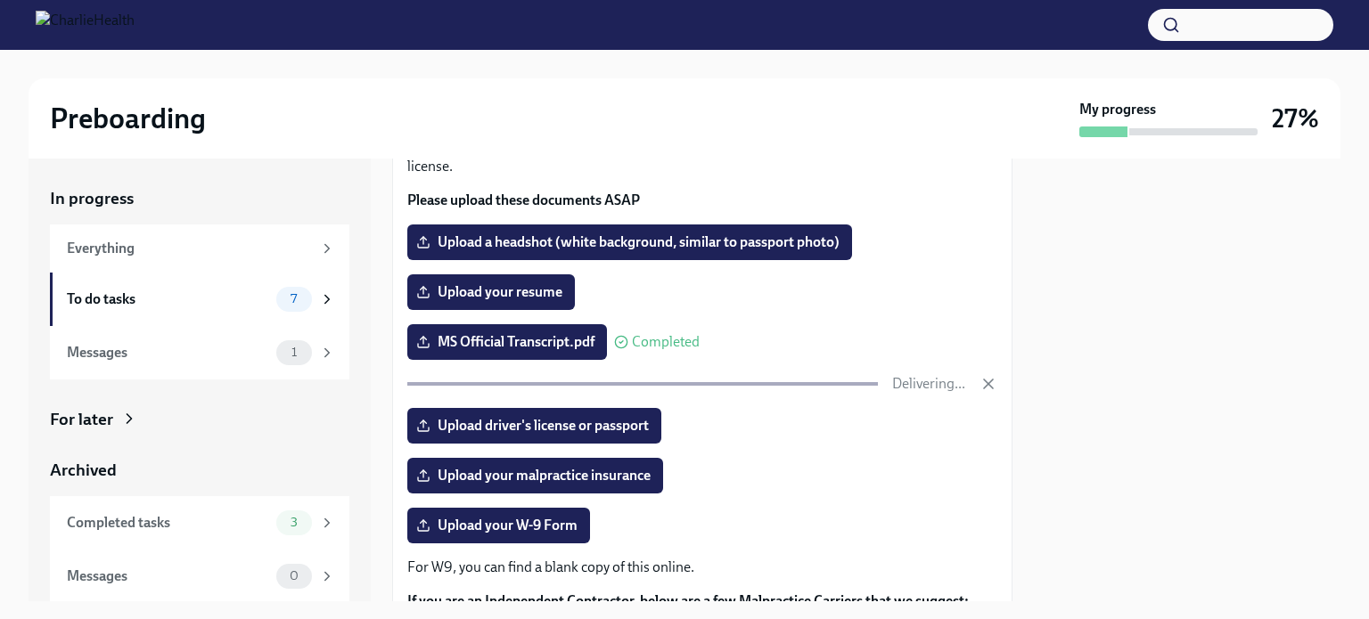
scroll to position [174, 0]
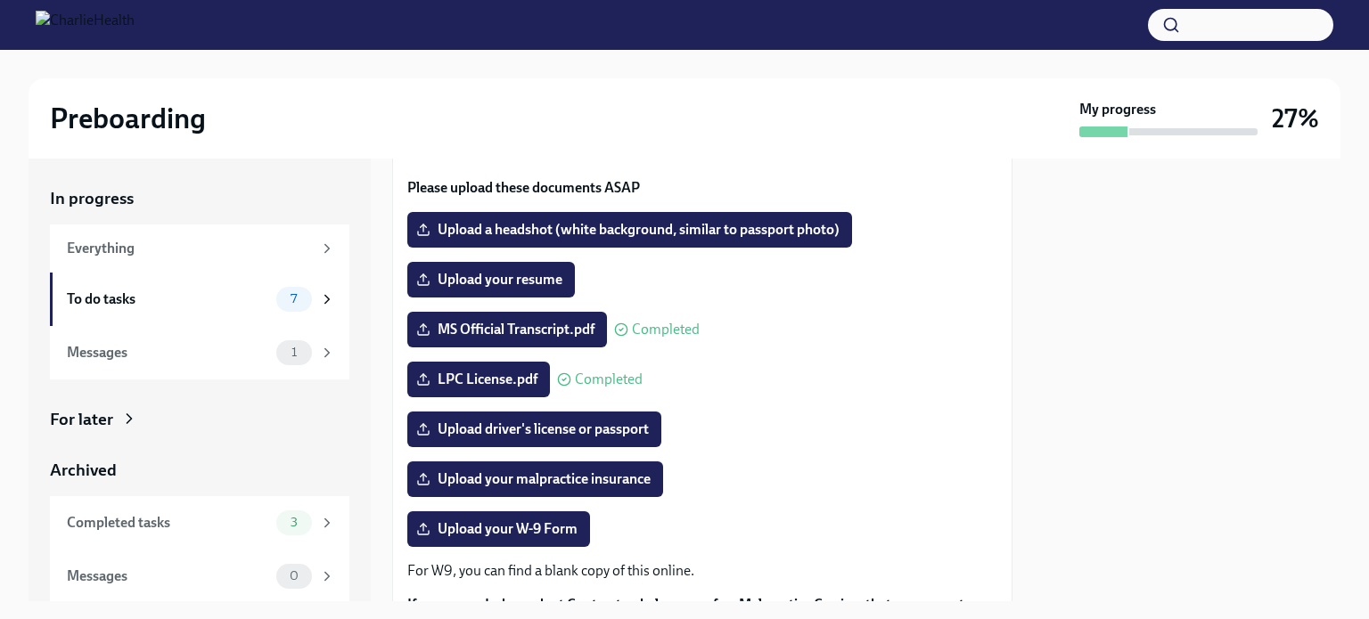
click at [530, 486] on span "Upload your malpractice insurance" at bounding box center [535, 479] width 231 height 18
click at [0, 0] on input "Upload your malpractice insurance" at bounding box center [0, 0] width 0 height 0
click at [540, 482] on span "Upload your malpractice insurance" at bounding box center [535, 479] width 231 height 18
click at [0, 0] on input "Upload your malpractice insurance" at bounding box center [0, 0] width 0 height 0
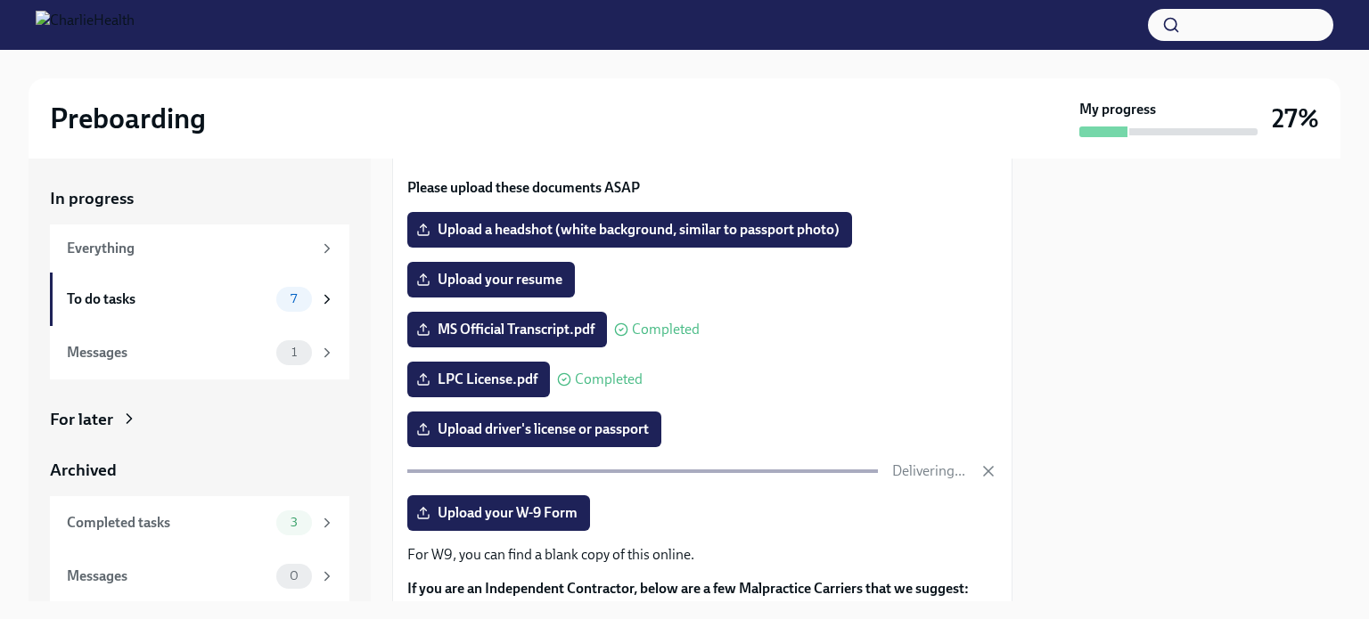
click at [612, 430] on span "Upload driver's license or passport" at bounding box center [534, 430] width 229 height 18
click at [0, 0] on input "Upload driver's license or passport" at bounding box center [0, 0] width 0 height 0
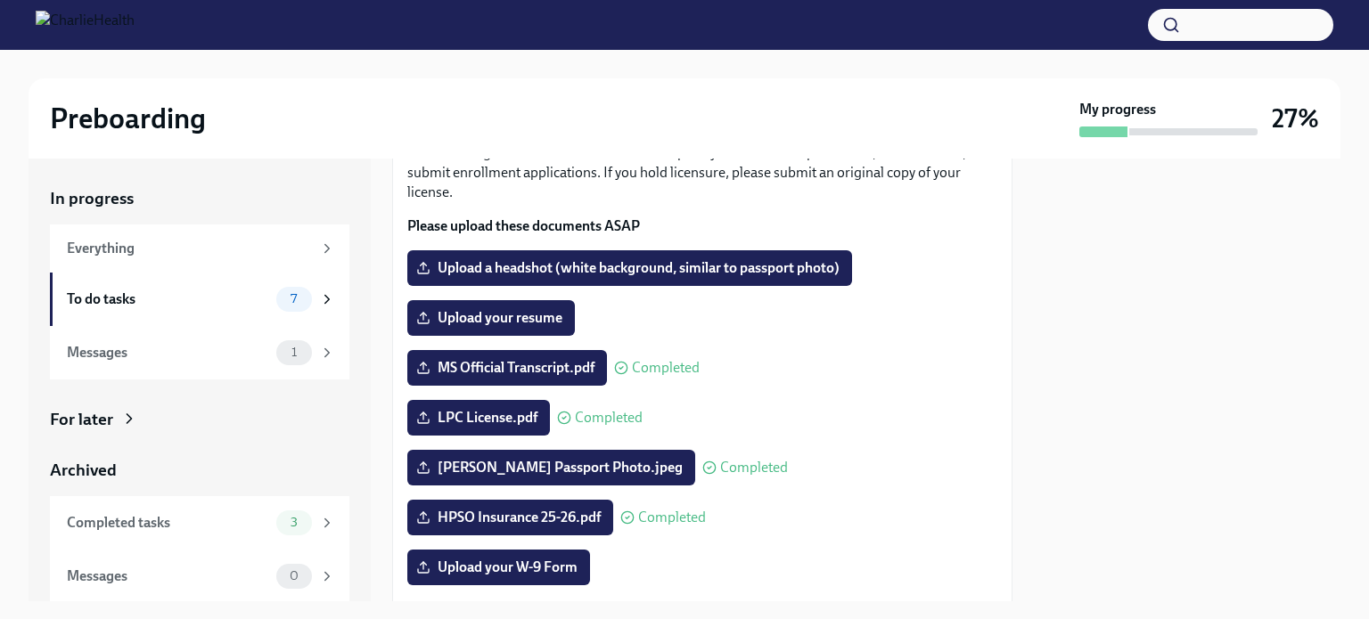
scroll to position [128, 0]
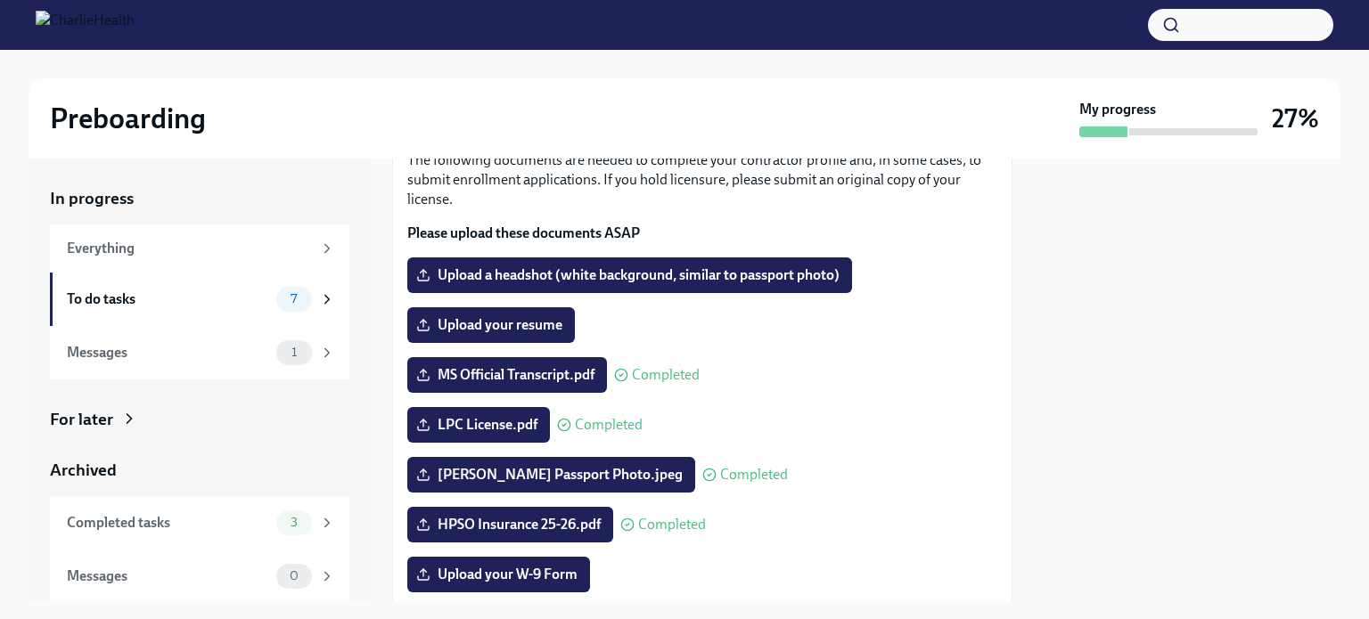
click at [465, 333] on span "Upload your resume" at bounding box center [491, 325] width 143 height 18
click at [0, 0] on input "Upload your resume" at bounding box center [0, 0] width 0 height 0
click at [627, 269] on span "Upload a headshot (white background, similar to passport photo)" at bounding box center [630, 275] width 420 height 18
click at [0, 0] on input "Upload a headshot (white background, similar to passport photo)" at bounding box center [0, 0] width 0 height 0
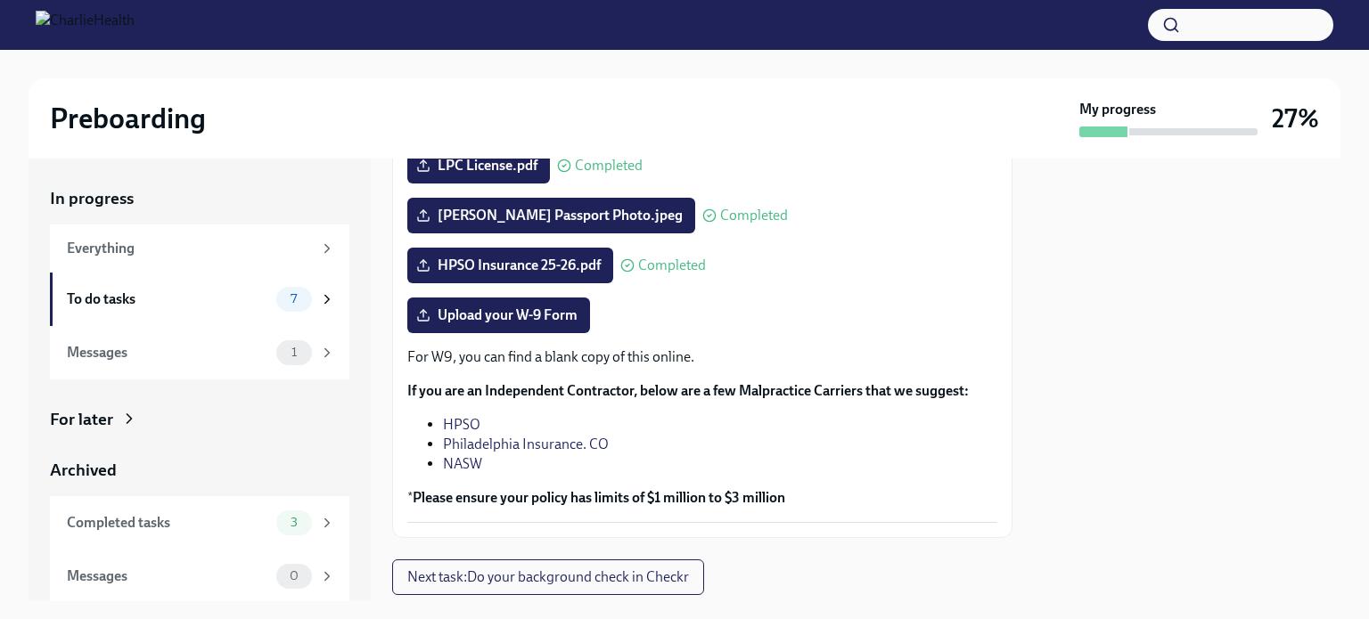
scroll to position [437, 0]
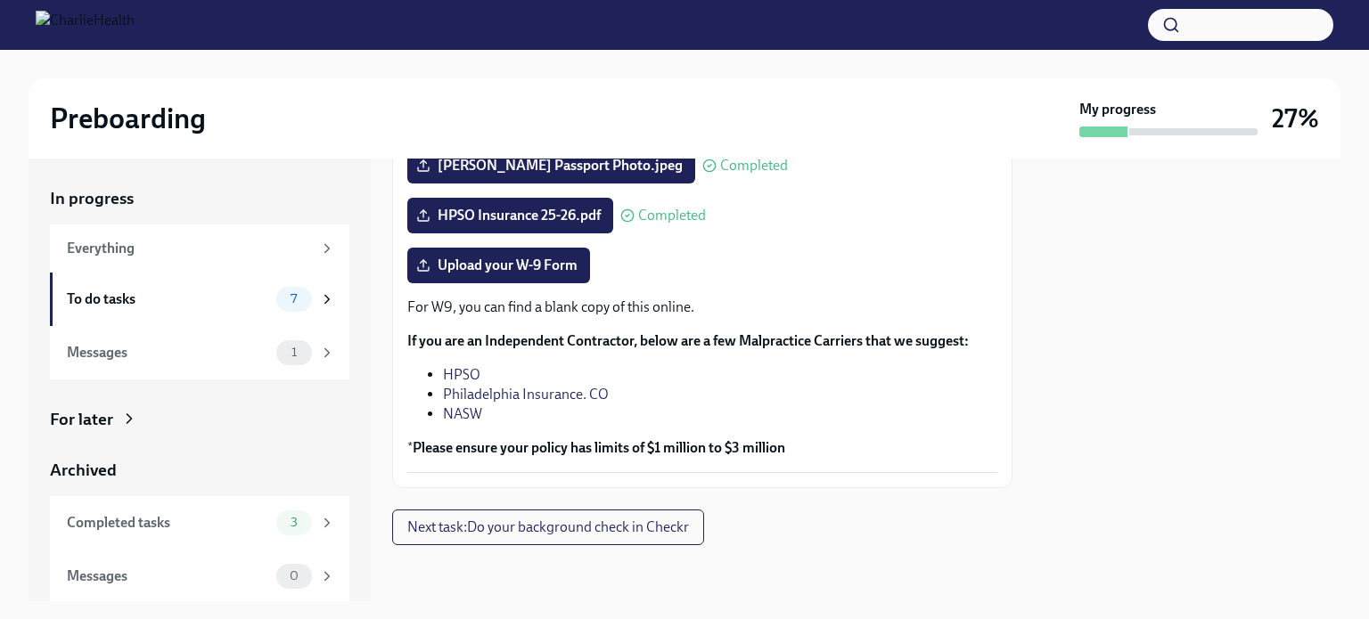
click at [515, 261] on span "Upload your W-9 Form" at bounding box center [499, 266] width 158 height 18
click at [0, 0] on input "Upload your W-9 Form" at bounding box center [0, 0] width 0 height 0
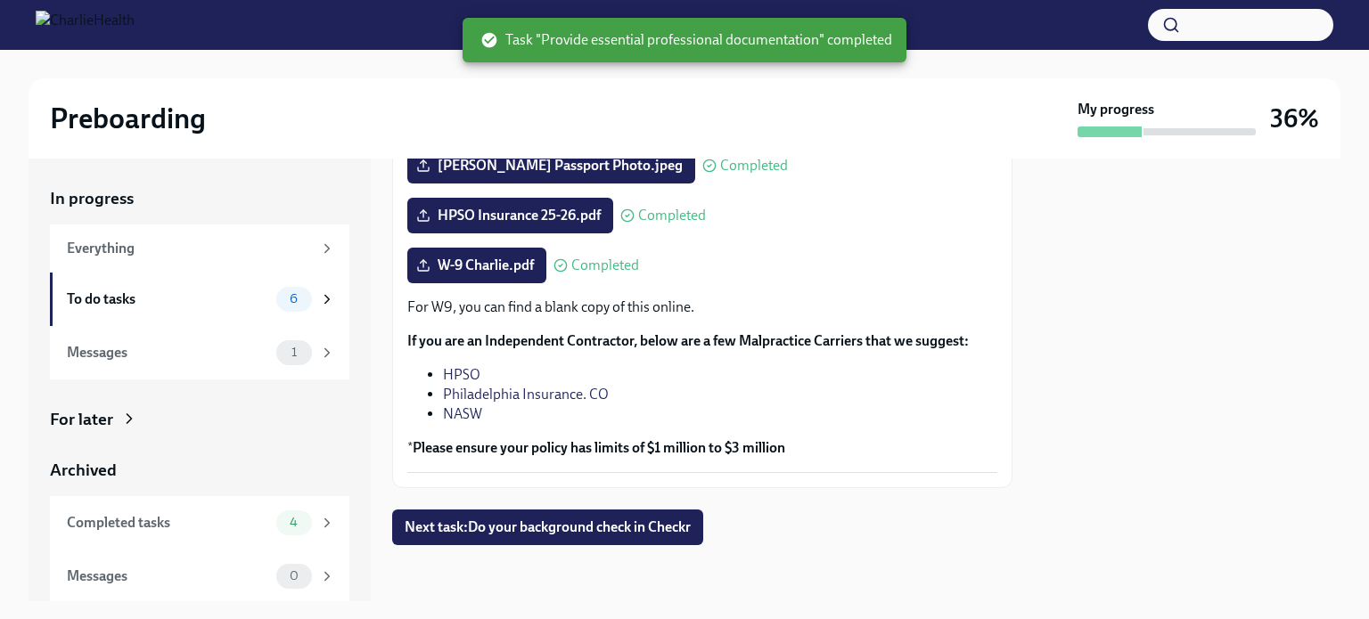
click at [645, 527] on span "Next task : Do your background check in Checkr" at bounding box center [548, 528] width 286 height 18
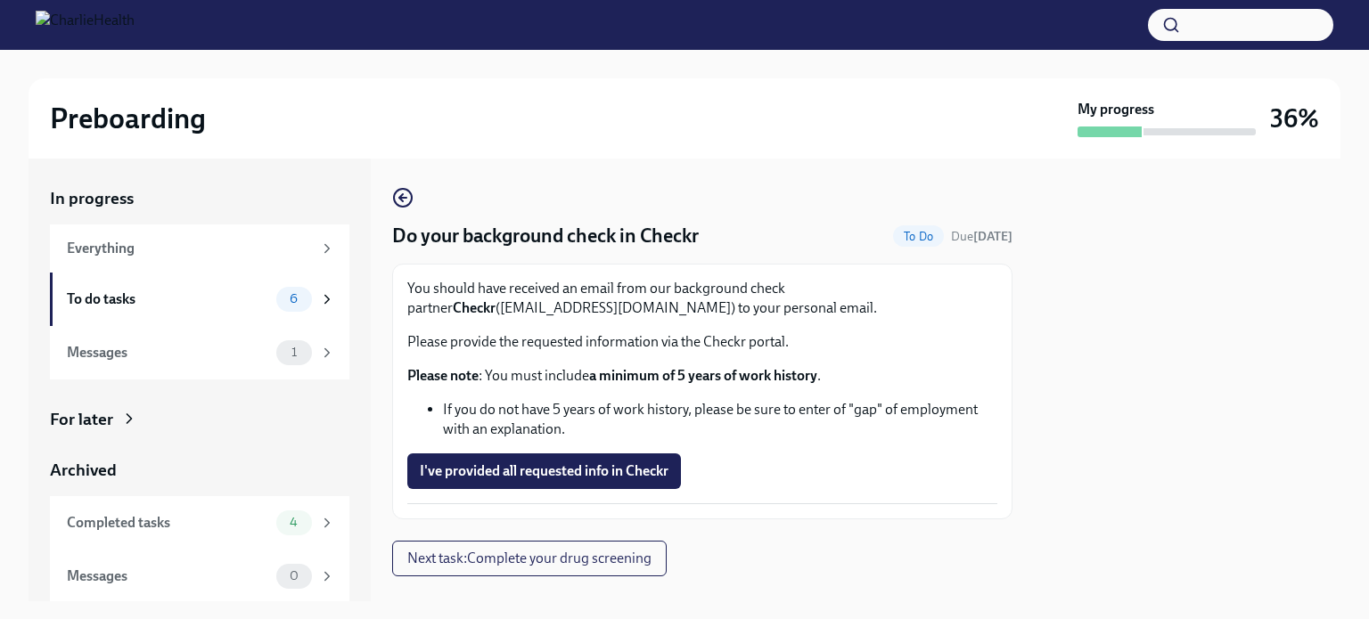
scroll to position [31, 0]
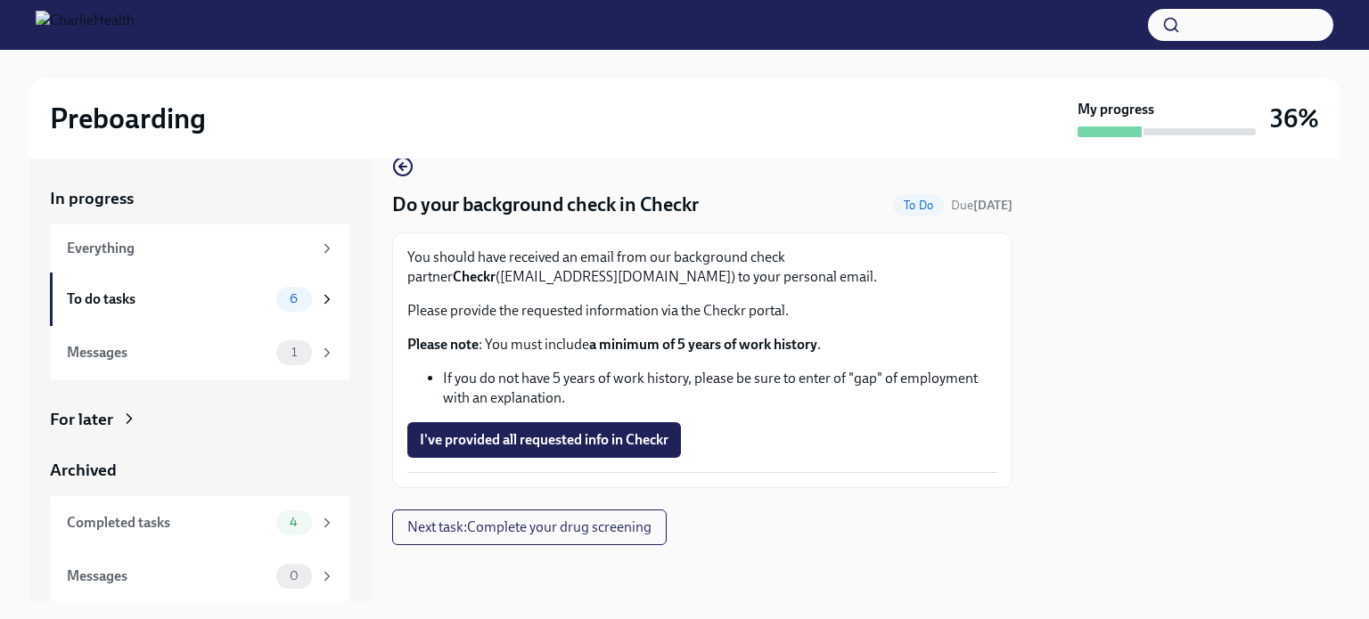
click at [607, 439] on span "I've provided all requested info in Checkr" at bounding box center [544, 440] width 249 height 18
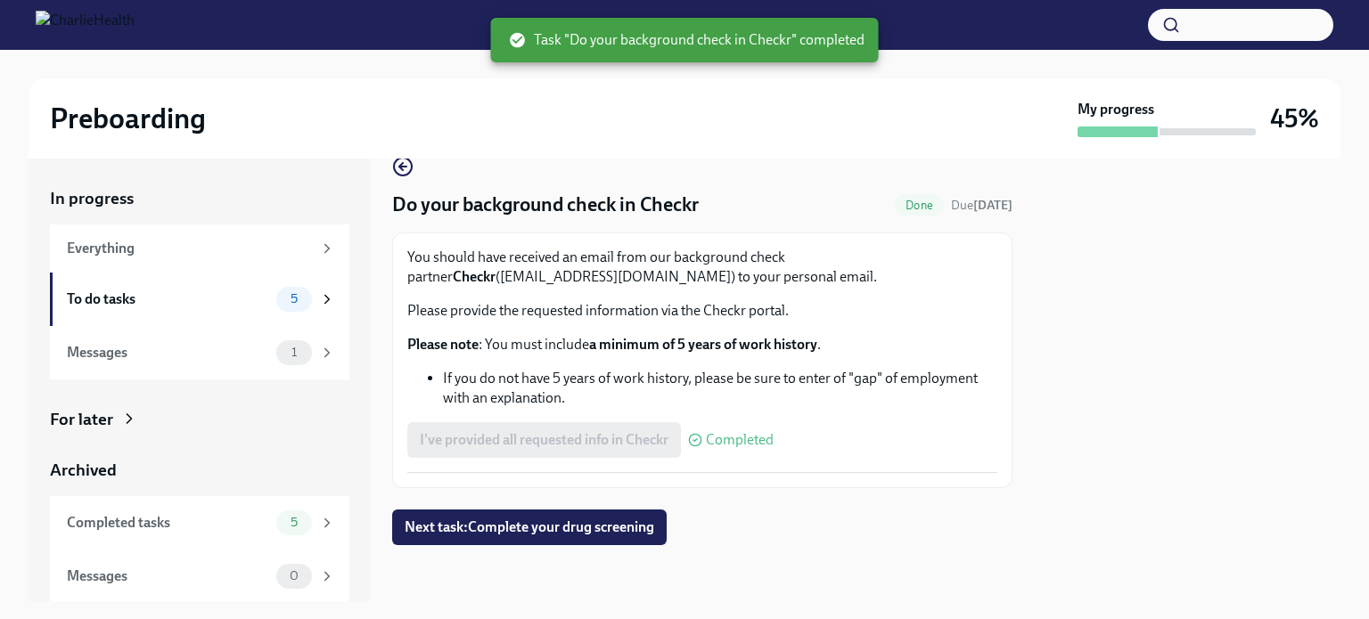
click at [609, 521] on span "Next task : Complete your drug screening" at bounding box center [529, 528] width 249 height 18
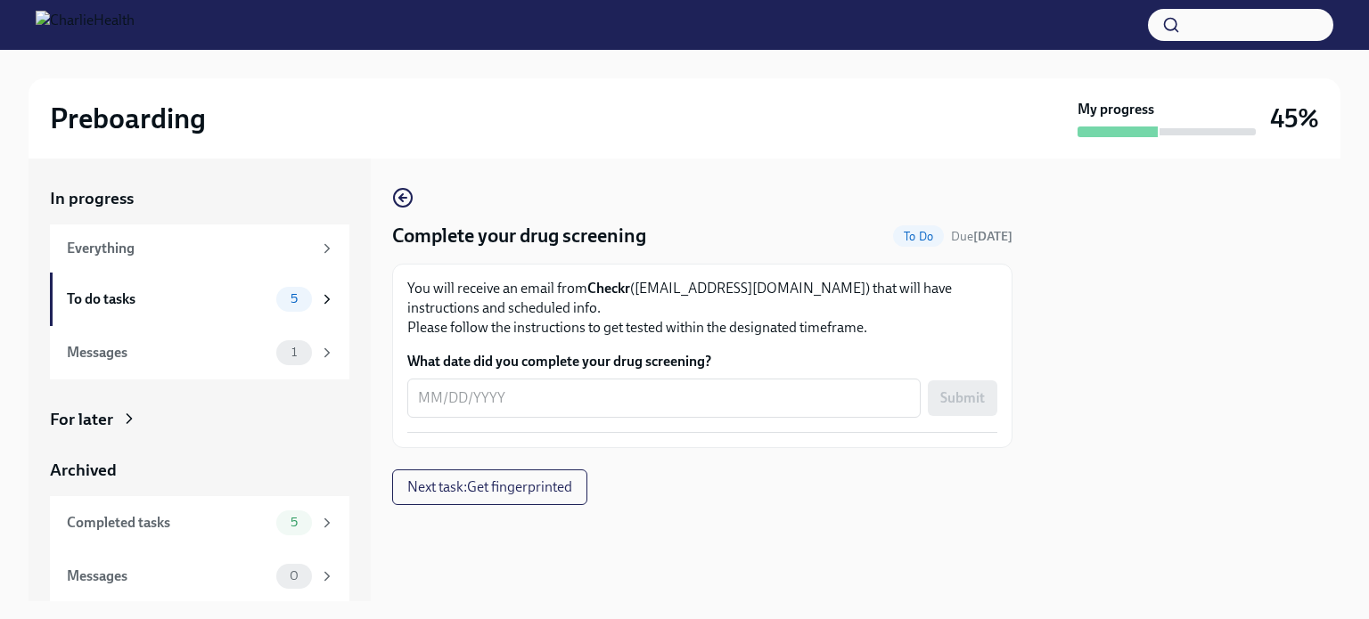
click at [167, 358] on div "Messages" at bounding box center [168, 353] width 202 height 20
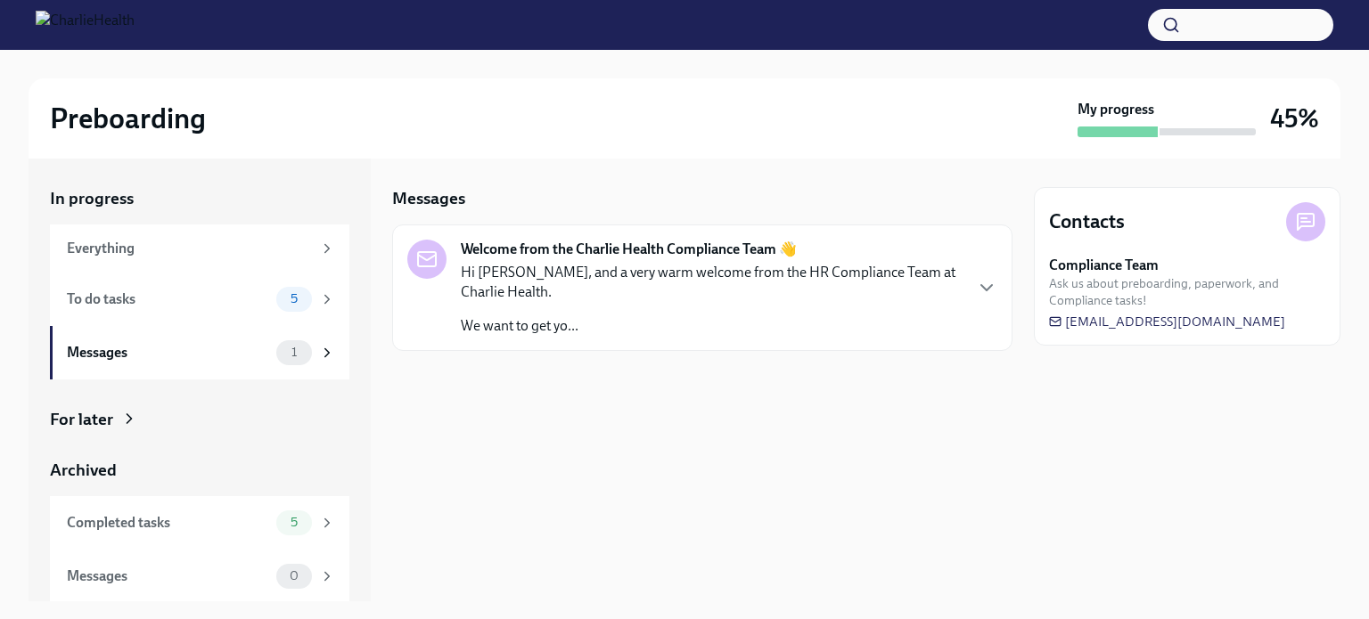
click at [640, 315] on div "Hi [PERSON_NAME], and a very warm welcome from the HR Compliance Team at Charli…" at bounding box center [711, 299] width 501 height 73
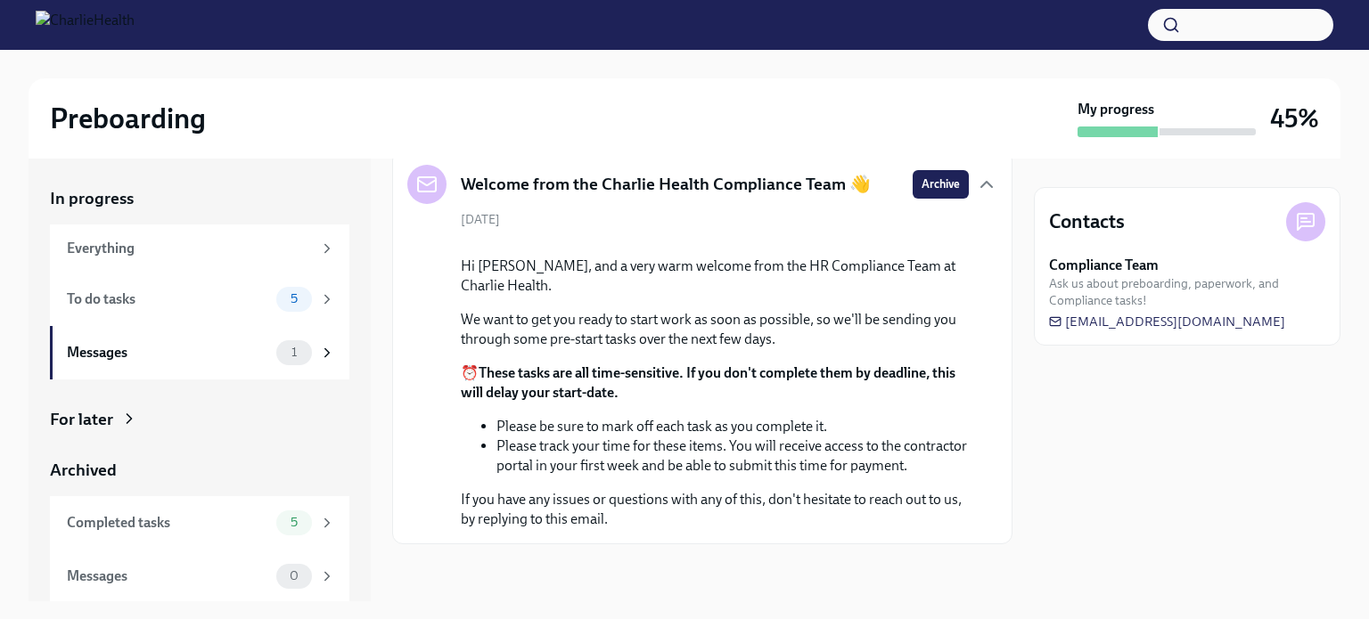
scroll to position [235, 0]
click at [194, 302] on div "To do tasks" at bounding box center [168, 300] width 202 height 20
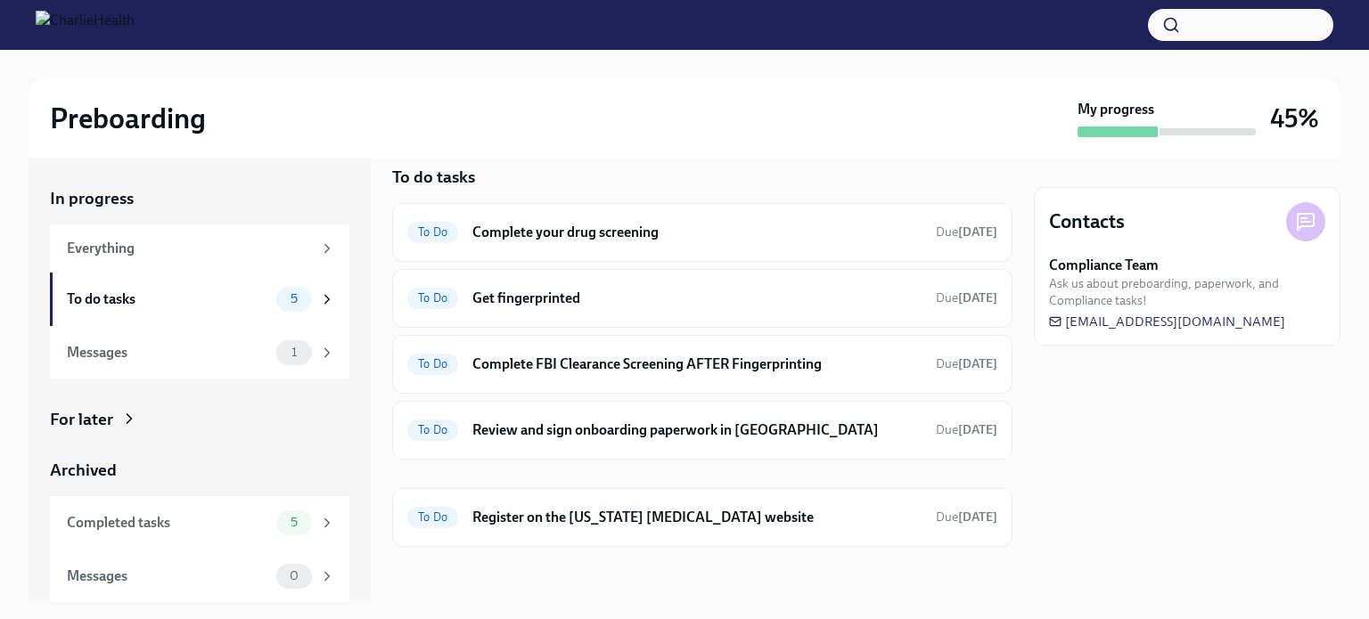
click at [711, 297] on h6 "Get fingerprinted" at bounding box center [696, 299] width 449 height 20
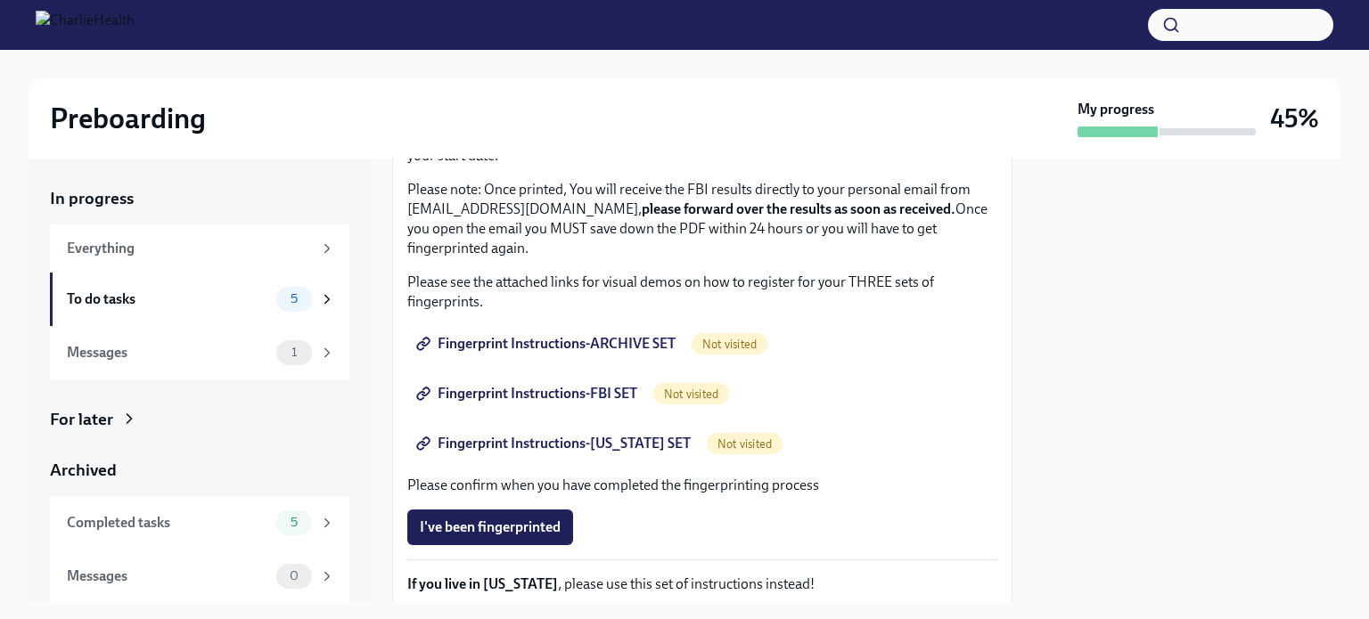
scroll to position [203, 0]
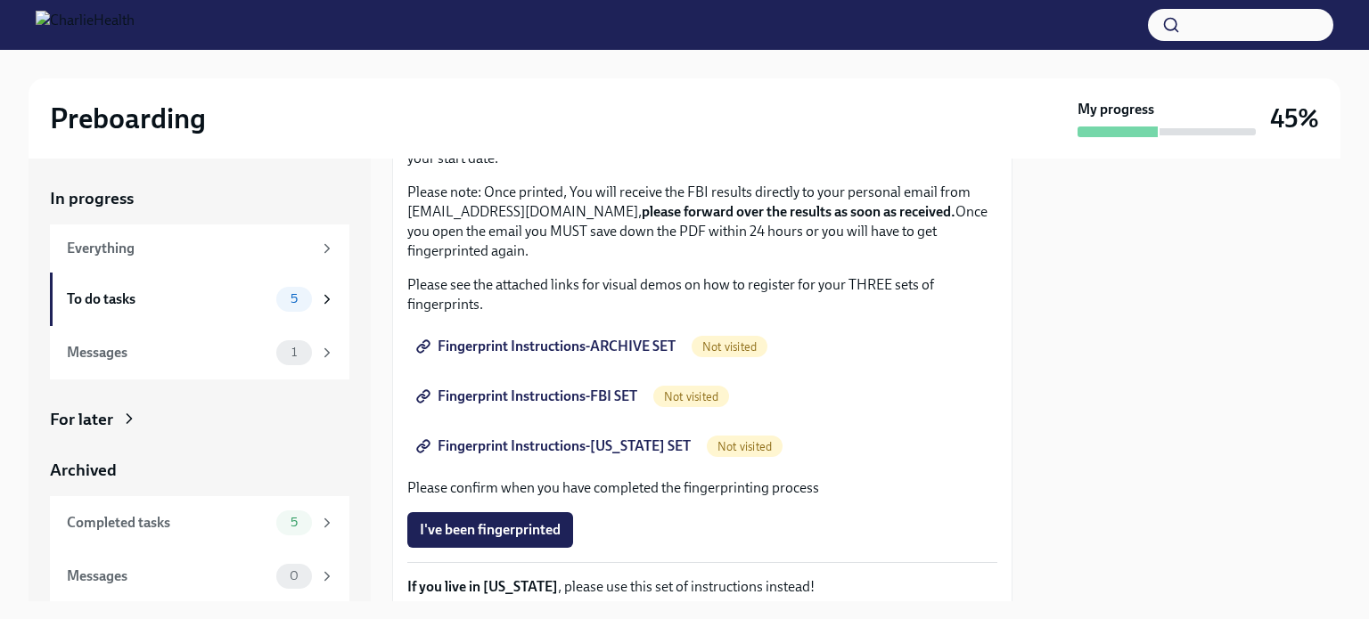
click at [577, 350] on span "Fingerprint Instructions-ARCHIVE SET" at bounding box center [548, 347] width 256 height 18
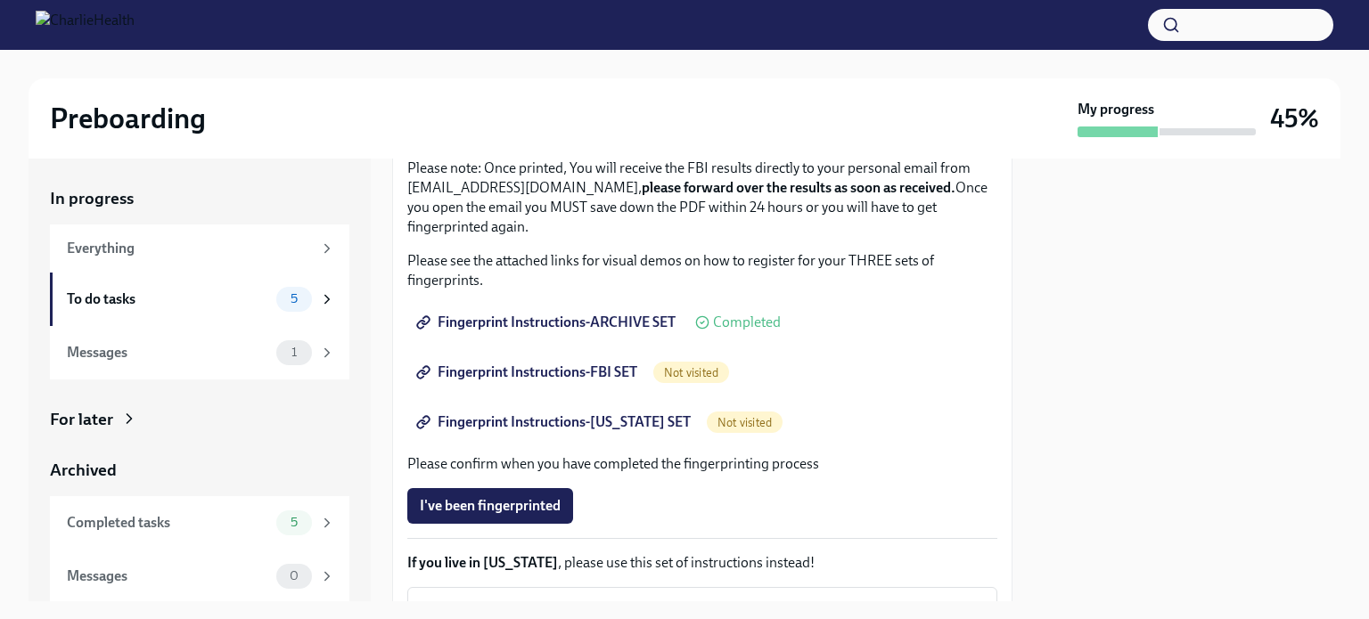
scroll to position [228, 0]
click at [535, 372] on span "Fingerprint Instructions-FBI SET" at bounding box center [528, 372] width 217 height 18
click at [610, 421] on span "Fingerprint Instructions-[US_STATE] SET" at bounding box center [555, 422] width 271 height 18
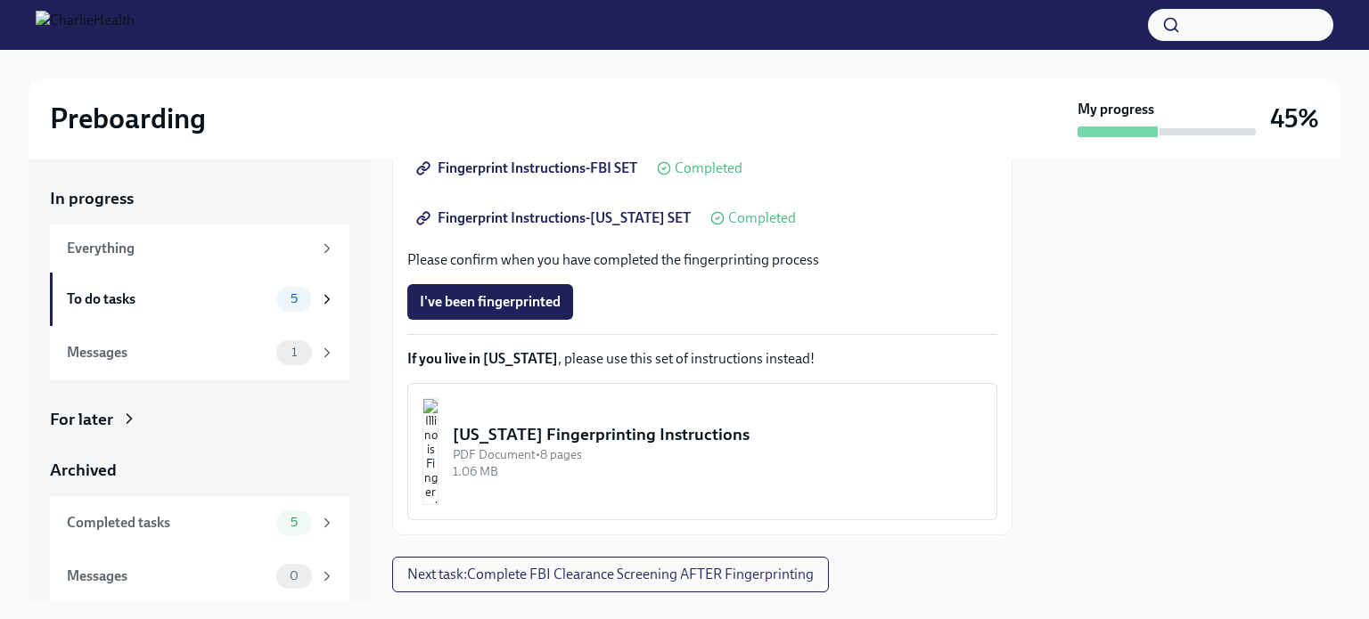
scroll to position [478, 0]
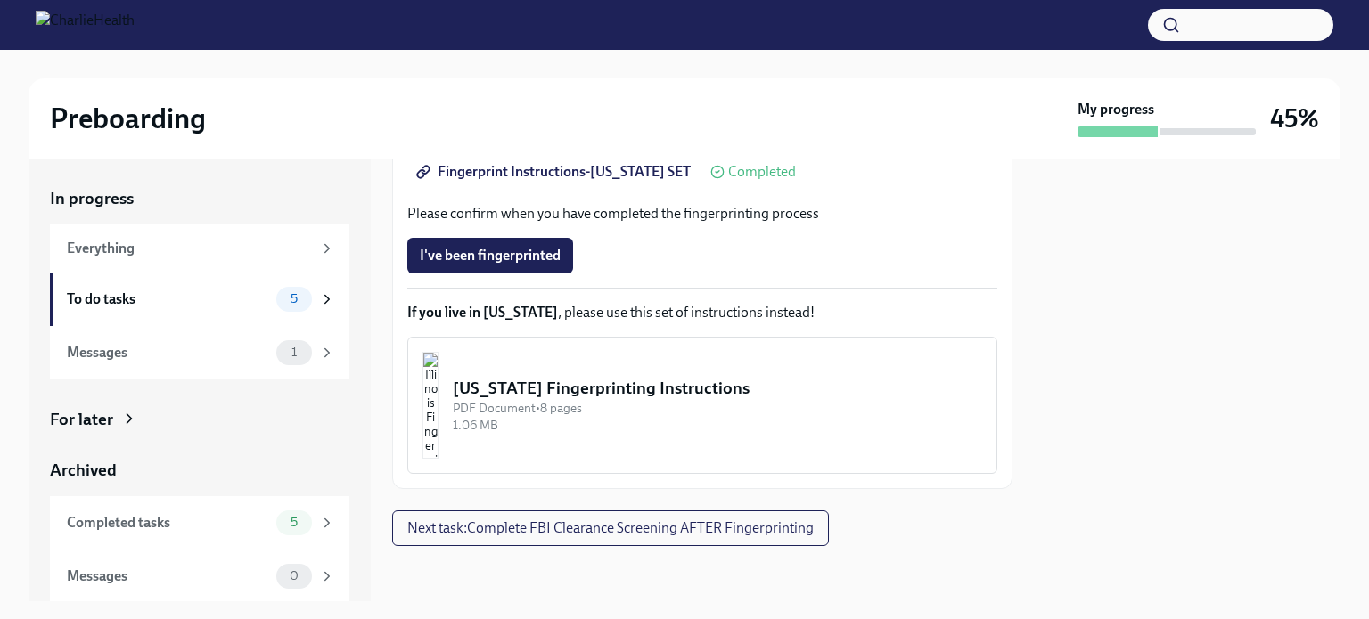
drag, startPoint x: 754, startPoint y: 526, endPoint x: 706, endPoint y: 520, distance: 48.4
click at [706, 520] on span "Next task : Complete FBI Clearance Screening AFTER Fingerprinting" at bounding box center [610, 528] width 406 height 18
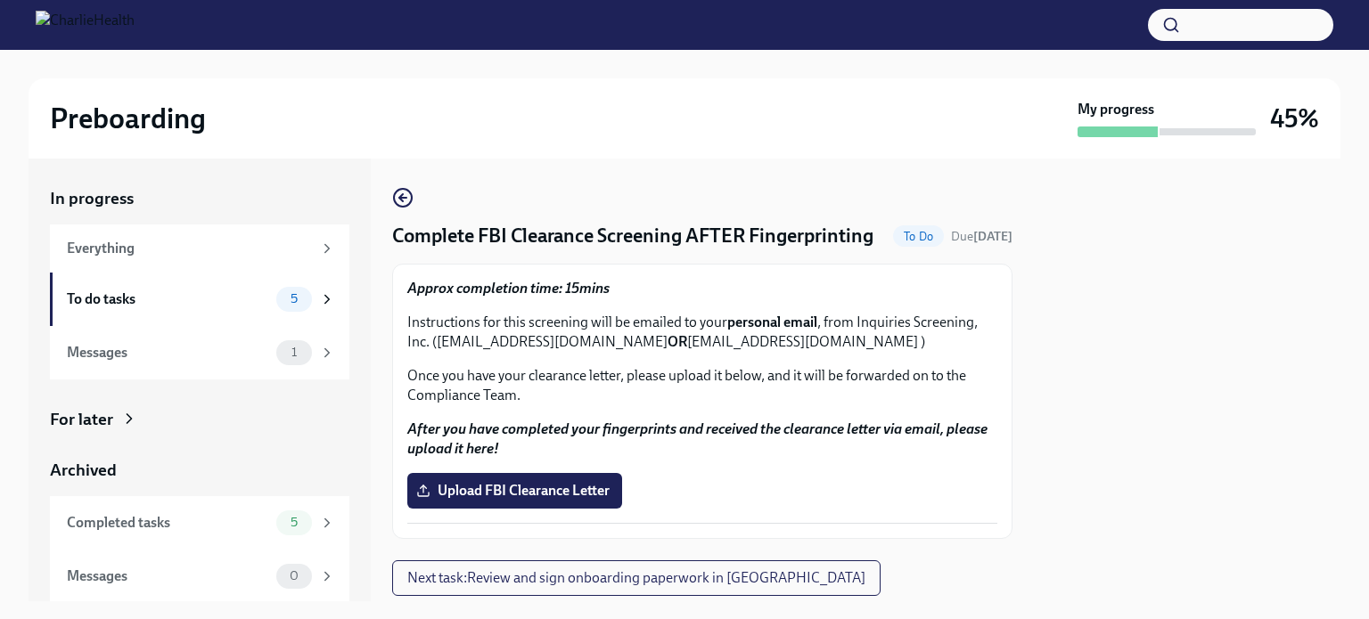
click at [401, 198] on icon "button" at bounding box center [402, 198] width 7 height 0
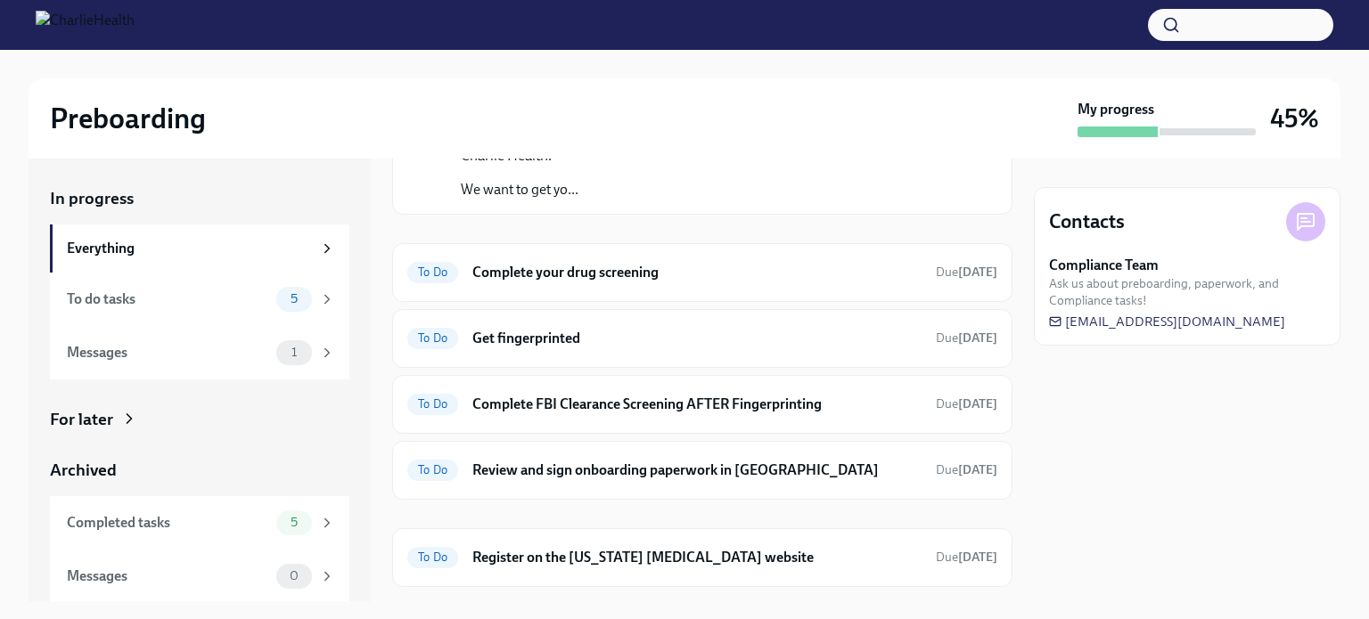
scroll to position [176, 0]
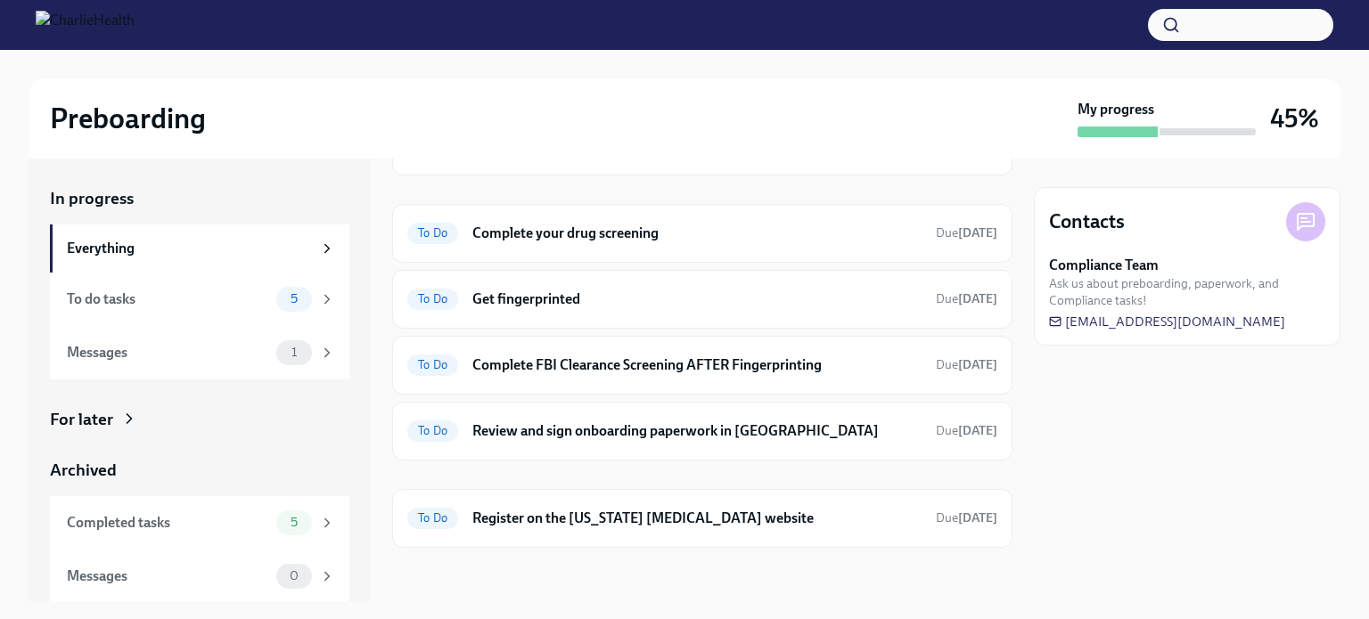
click at [671, 517] on h6 "Register on the [US_STATE] [MEDICAL_DATA] website" at bounding box center [696, 519] width 449 height 20
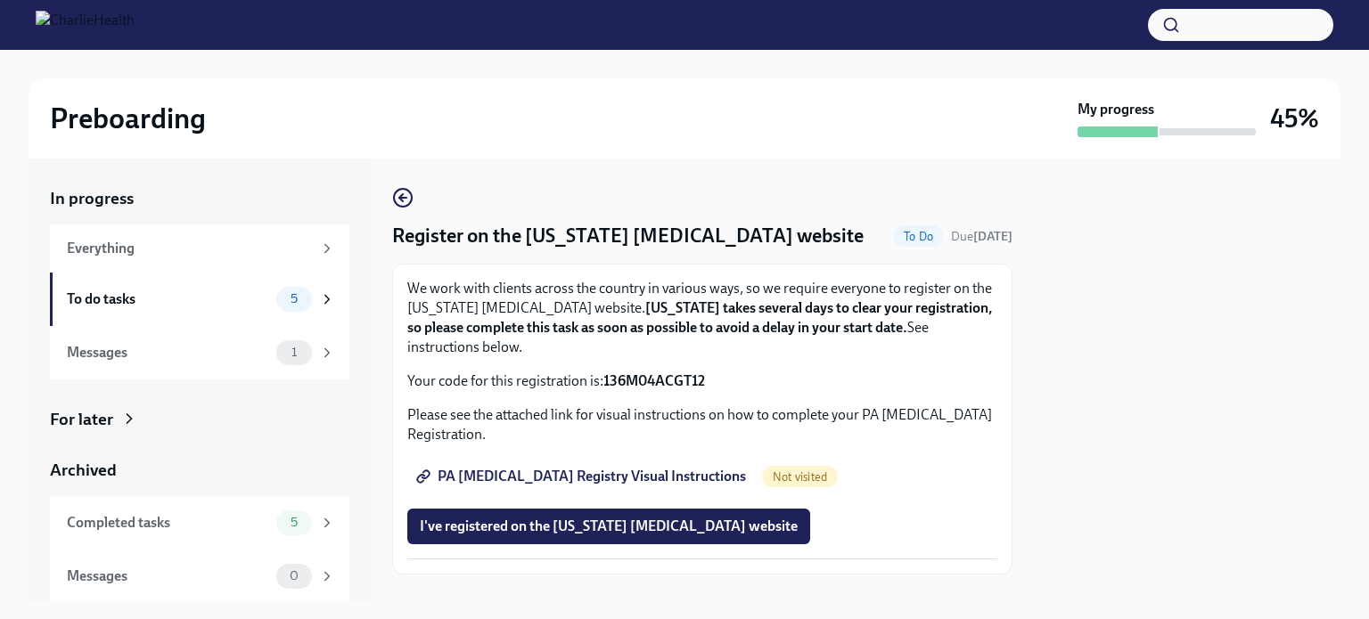
click at [656, 373] on strong "136M04ACGT12" at bounding box center [654, 380] width 102 height 17
copy strong "136M04ACGT12"
click at [499, 479] on span "PA [MEDICAL_DATA] Registry Visual Instructions" at bounding box center [583, 477] width 326 height 18
click at [692, 523] on span "I've registered on the [US_STATE] [MEDICAL_DATA] website" at bounding box center [609, 527] width 378 height 18
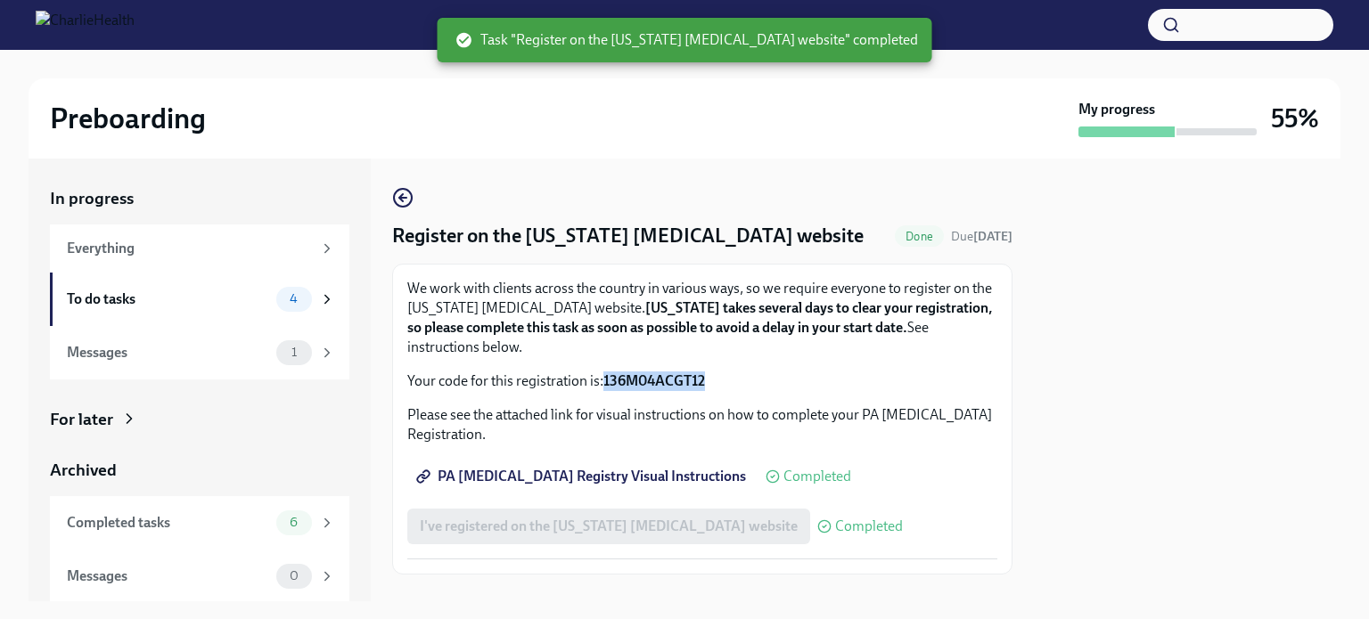
scroll to position [29, 0]
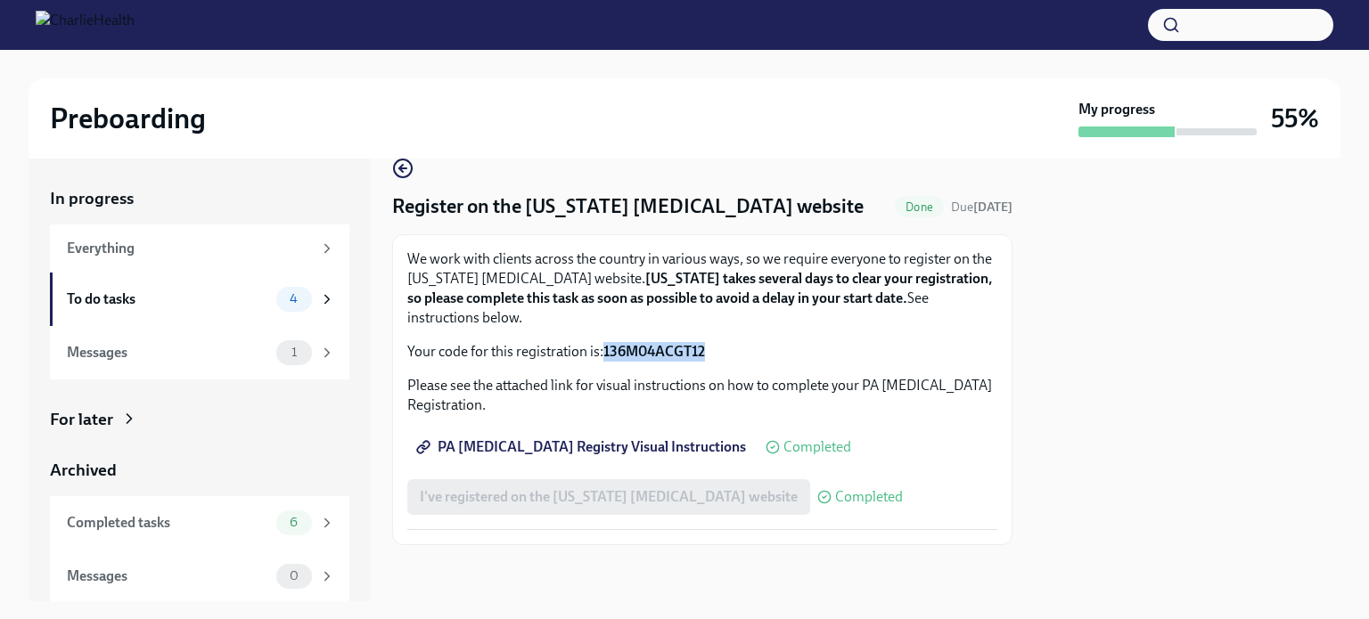
click at [243, 306] on div "To do tasks" at bounding box center [168, 300] width 202 height 20
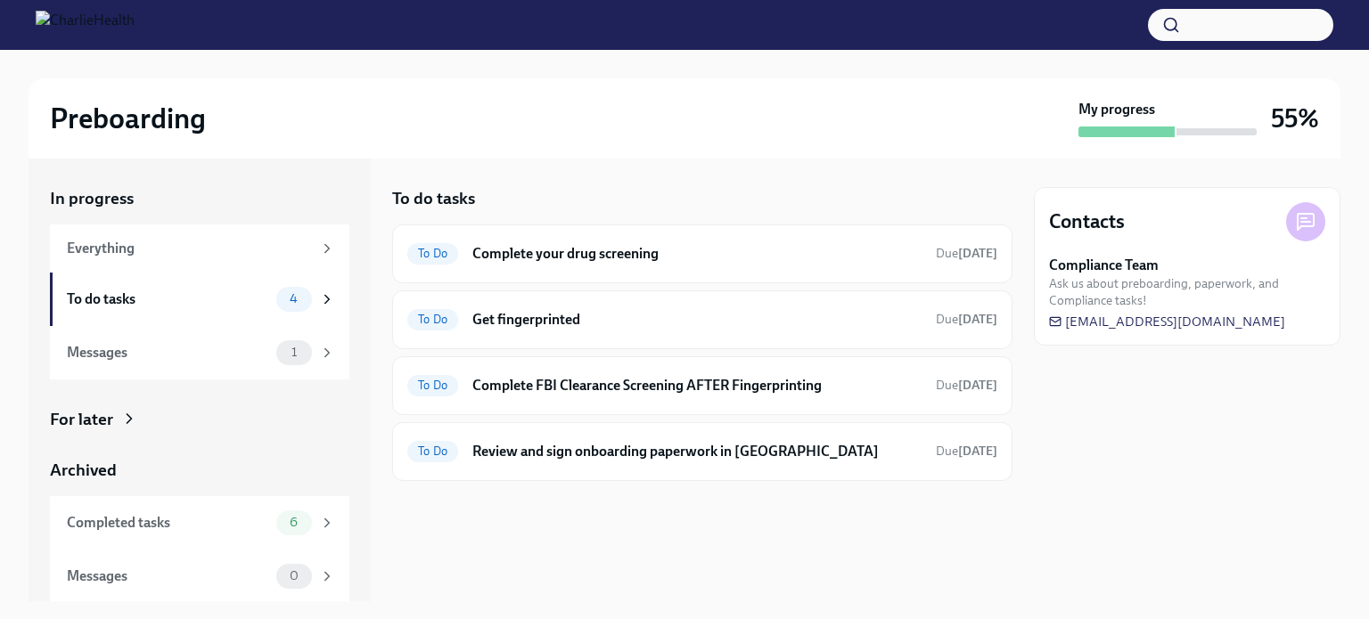
click at [787, 377] on h6 "Complete FBI Clearance Screening AFTER Fingerprinting" at bounding box center [696, 386] width 449 height 20
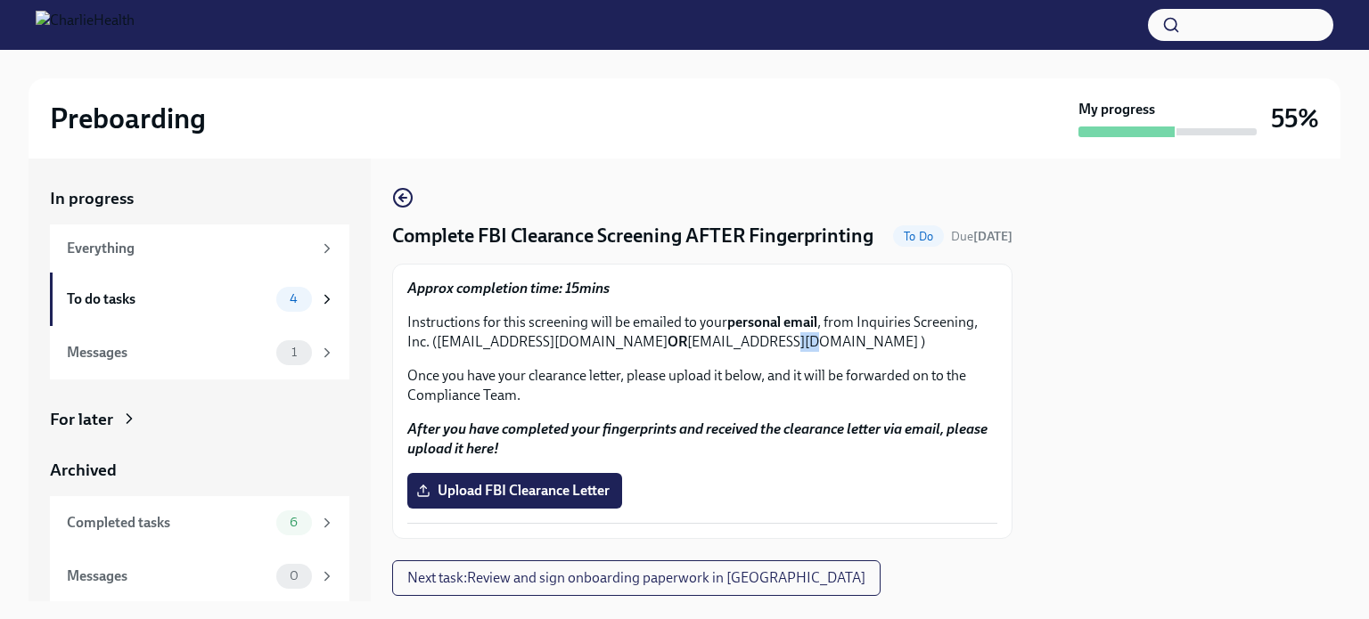
click at [787, 352] on p "Instructions for this screening will be emailed to your personal email , from I…" at bounding box center [702, 332] width 590 height 39
click at [235, 519] on div "Completed tasks" at bounding box center [168, 522] width 202 height 20
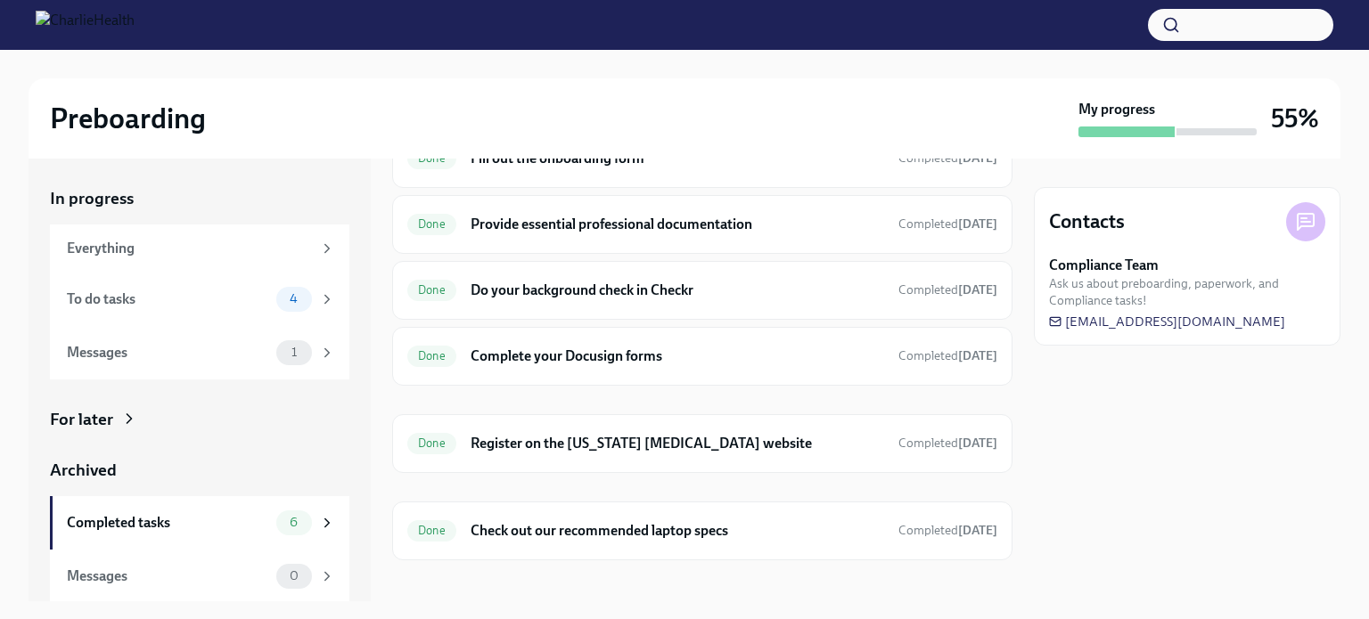
scroll to position [108, 0]
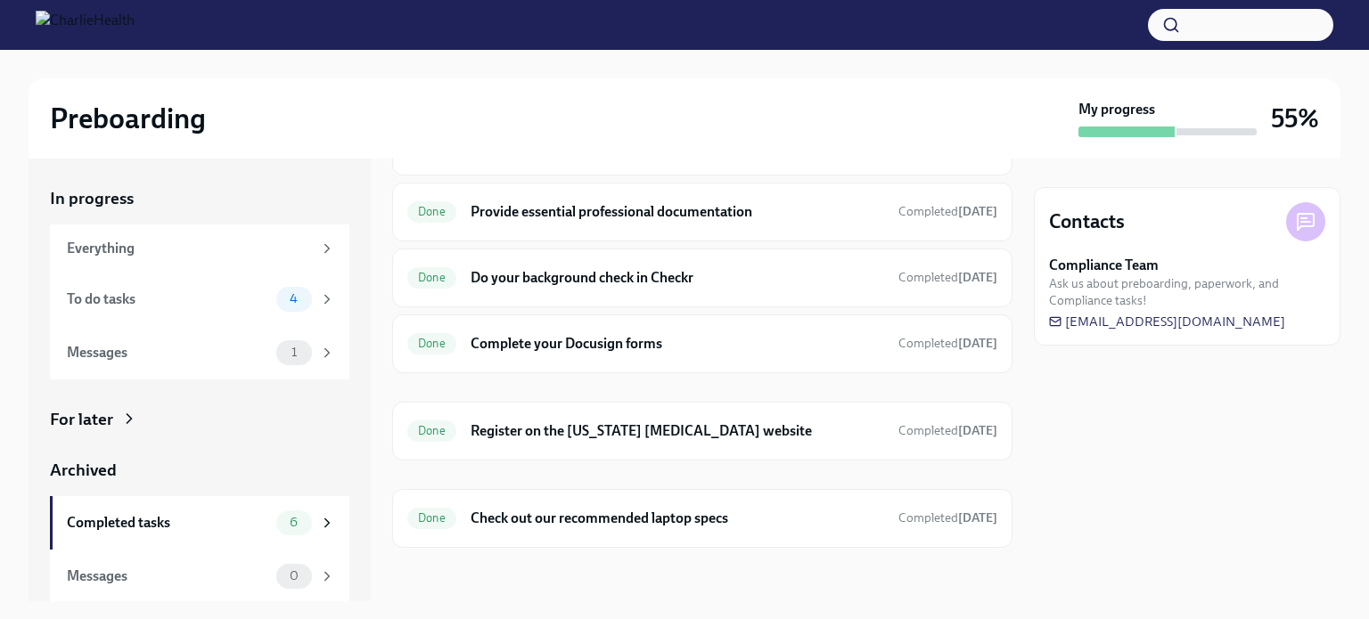
click at [168, 310] on div "To do tasks 4" at bounding box center [201, 299] width 268 height 25
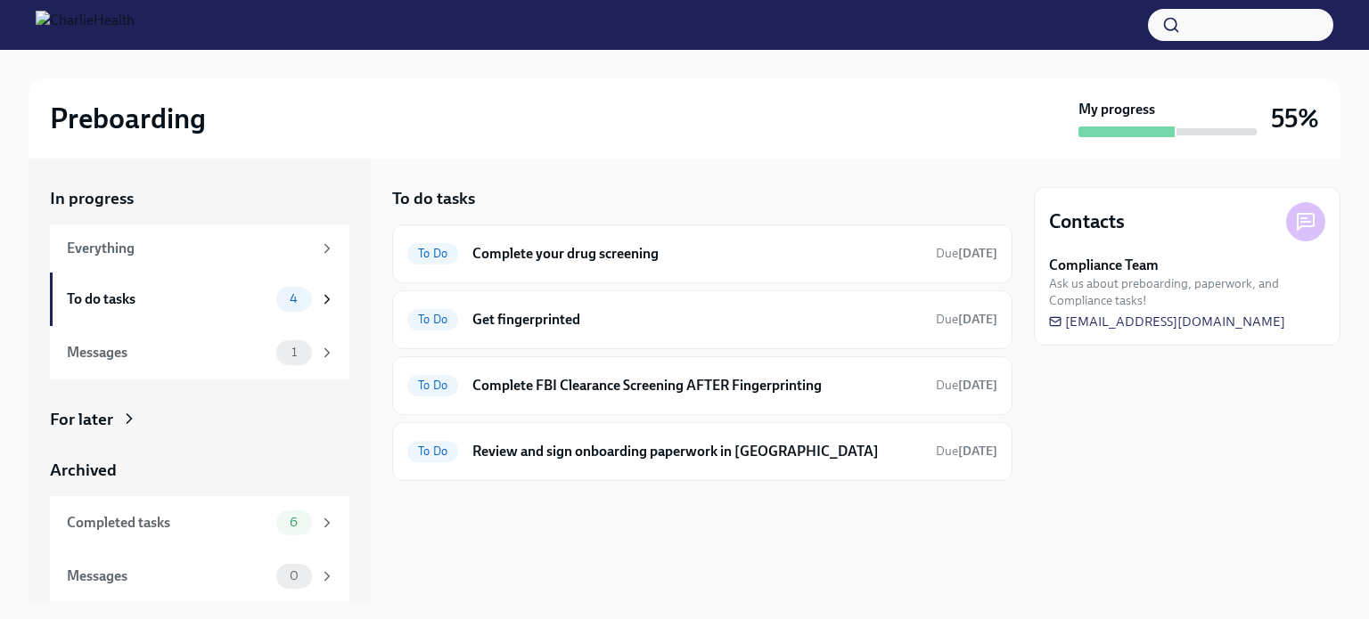
click at [661, 252] on h6 "Complete your drug screening" at bounding box center [696, 254] width 449 height 20
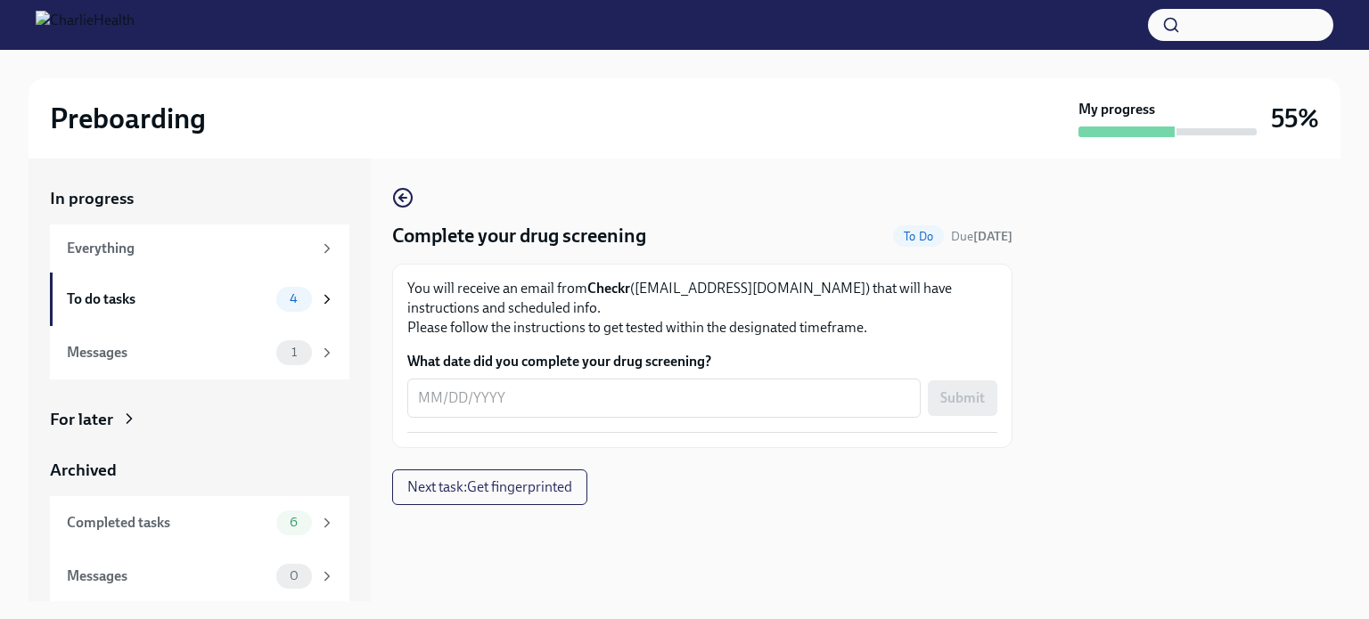
click at [411, 196] on circle "button" at bounding box center [403, 198] width 18 height 18
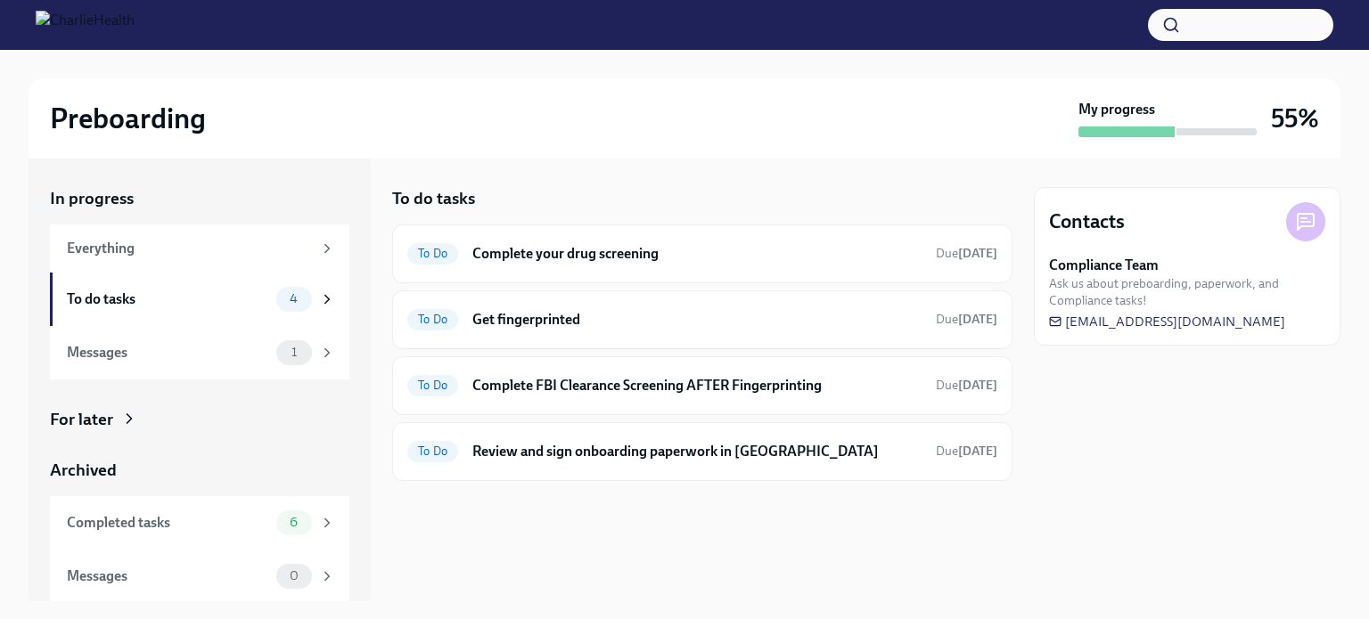
click at [185, 281] on div "To do tasks 4" at bounding box center [199, 299] width 299 height 53
click at [173, 248] on div "Everything" at bounding box center [189, 249] width 245 height 20
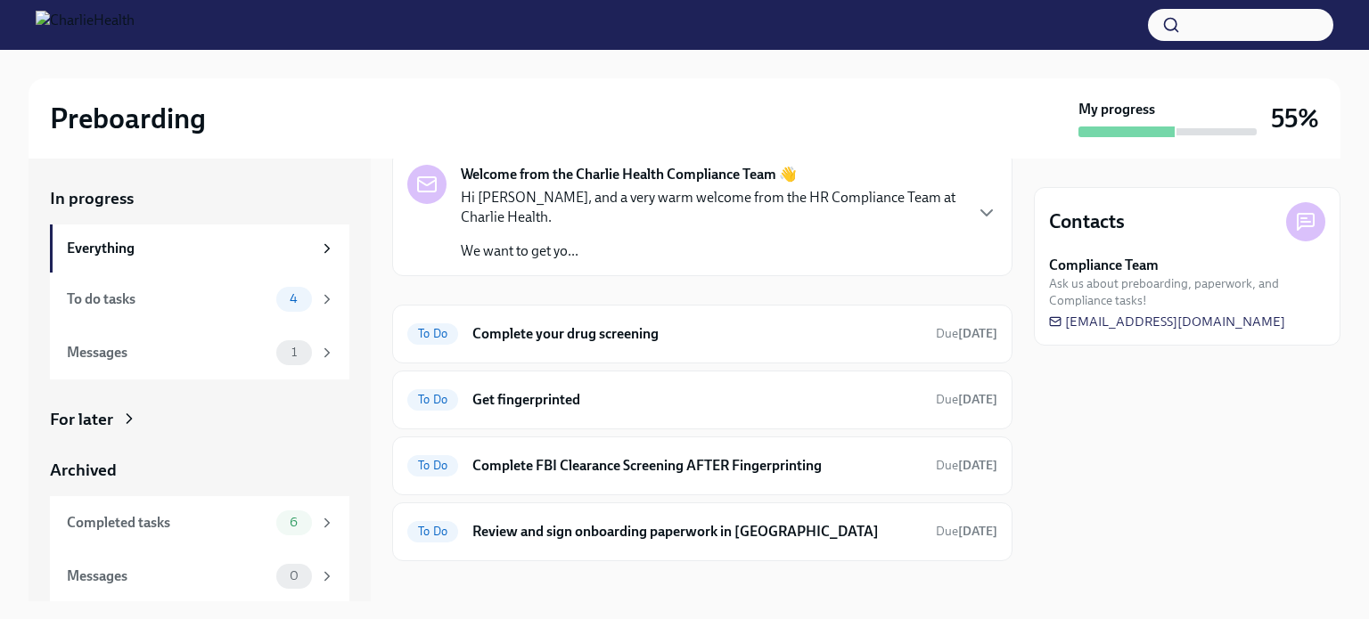
scroll to position [89, 0]
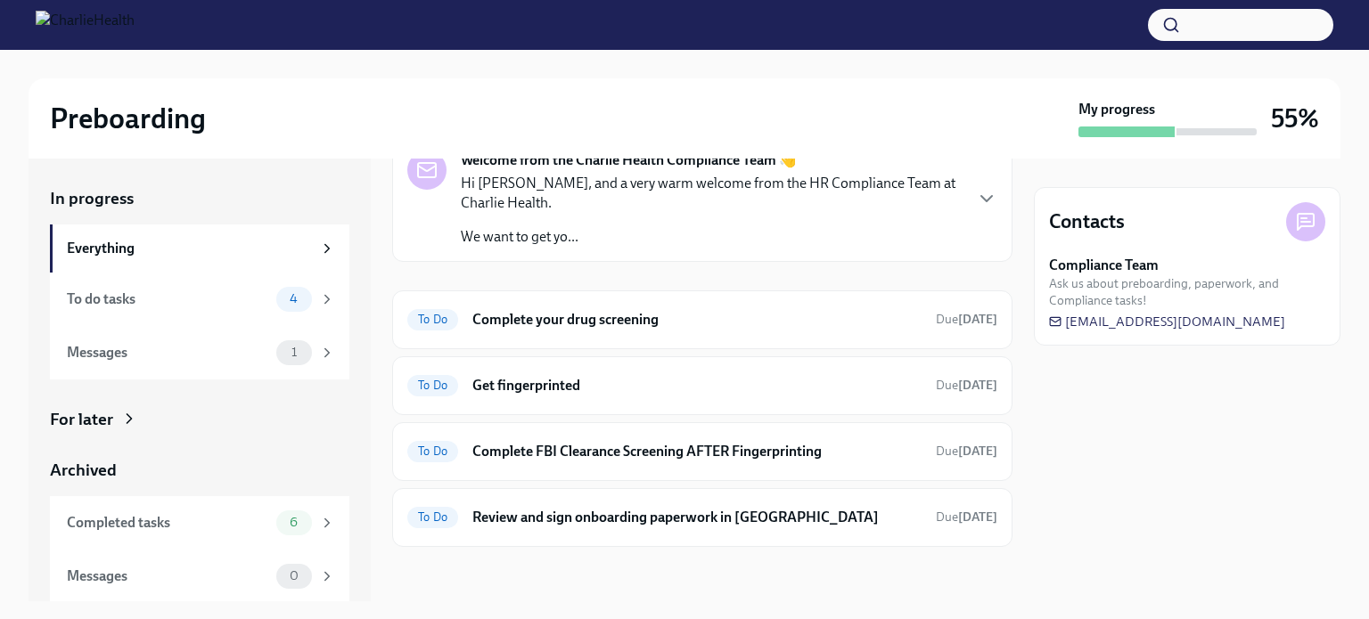
click at [125, 516] on div "Completed tasks" at bounding box center [168, 523] width 202 height 20
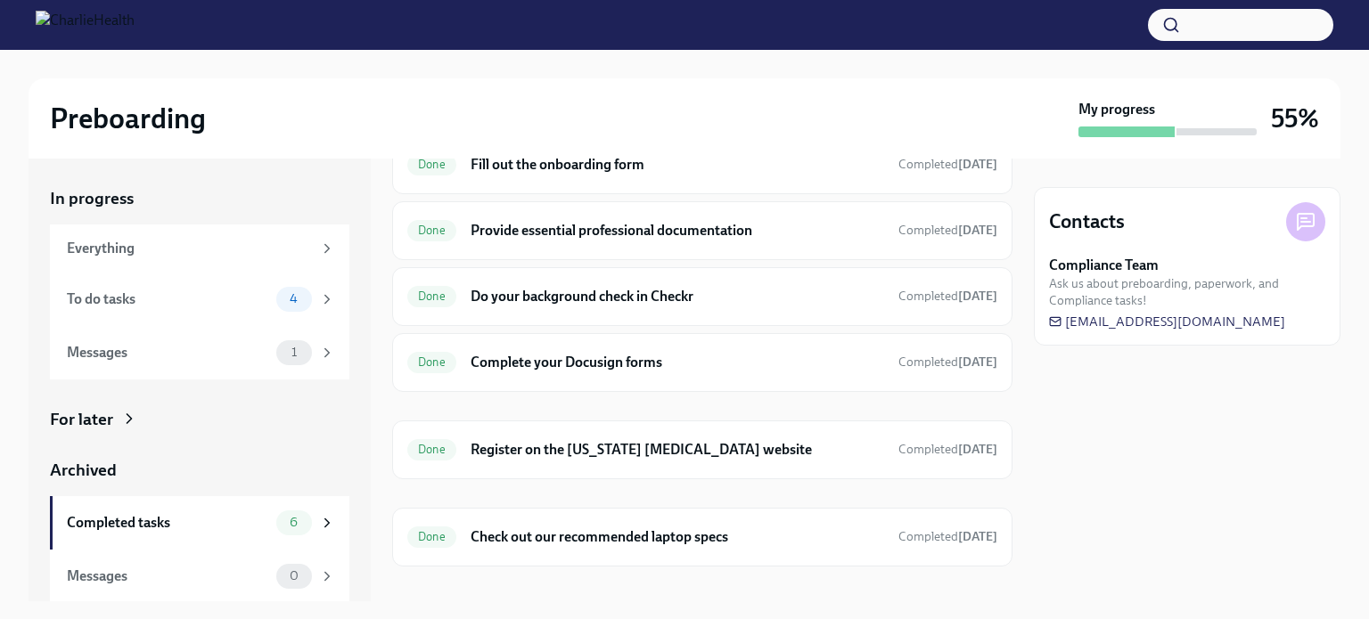
click at [784, 461] on div "Done Register on the [US_STATE] [MEDICAL_DATA] website Completed [DATE]" at bounding box center [702, 450] width 590 height 29
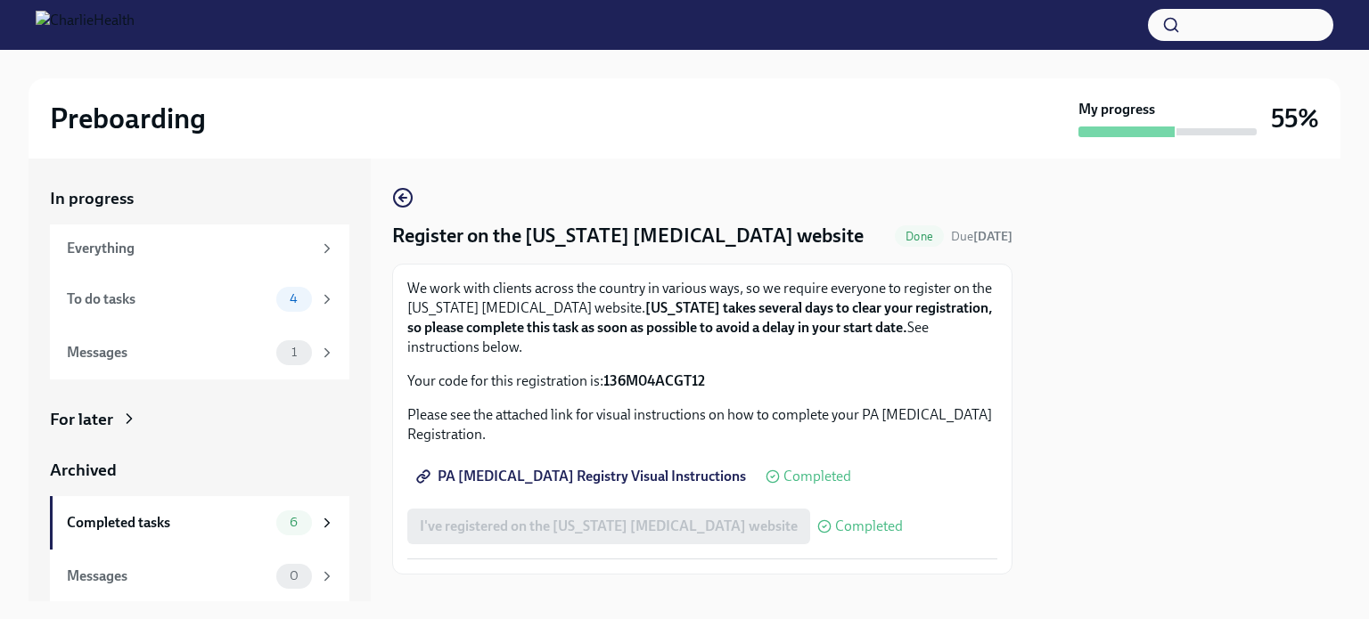
click at [994, 298] on div "We work with clients across the country in various ways, so we require everyone…" at bounding box center [702, 419] width 620 height 311
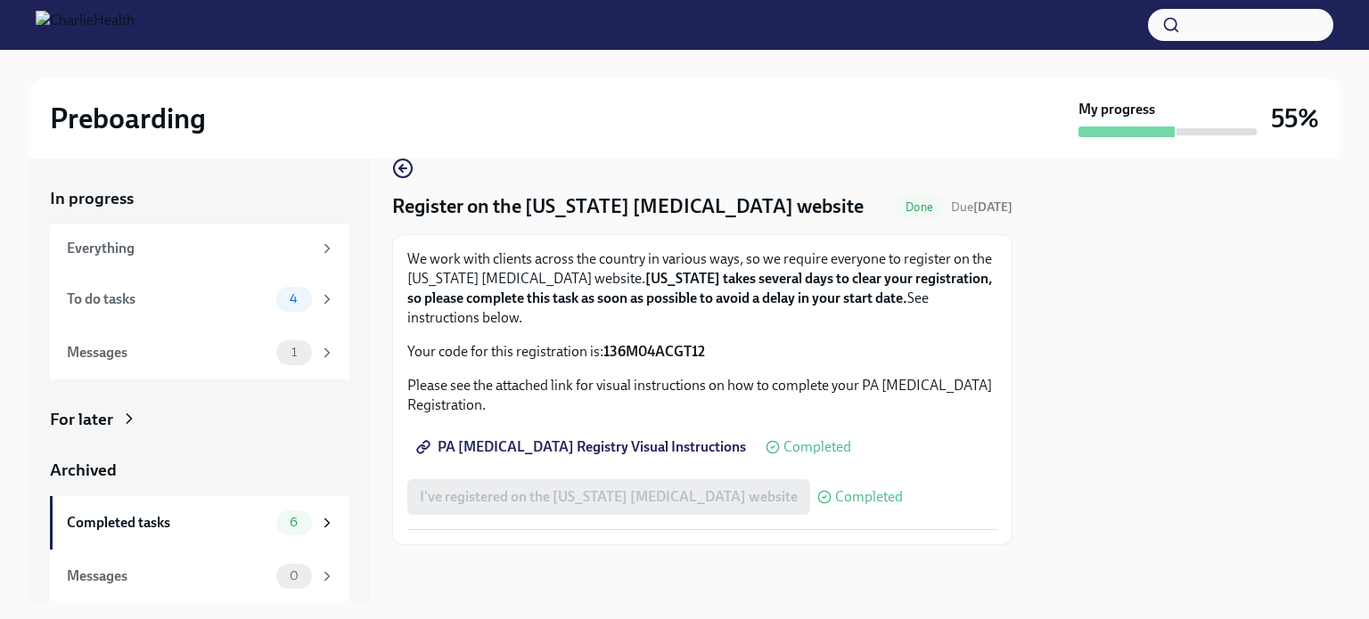
click at [152, 301] on div "To do tasks" at bounding box center [168, 300] width 202 height 20
